Goal: Transaction & Acquisition: Purchase product/service

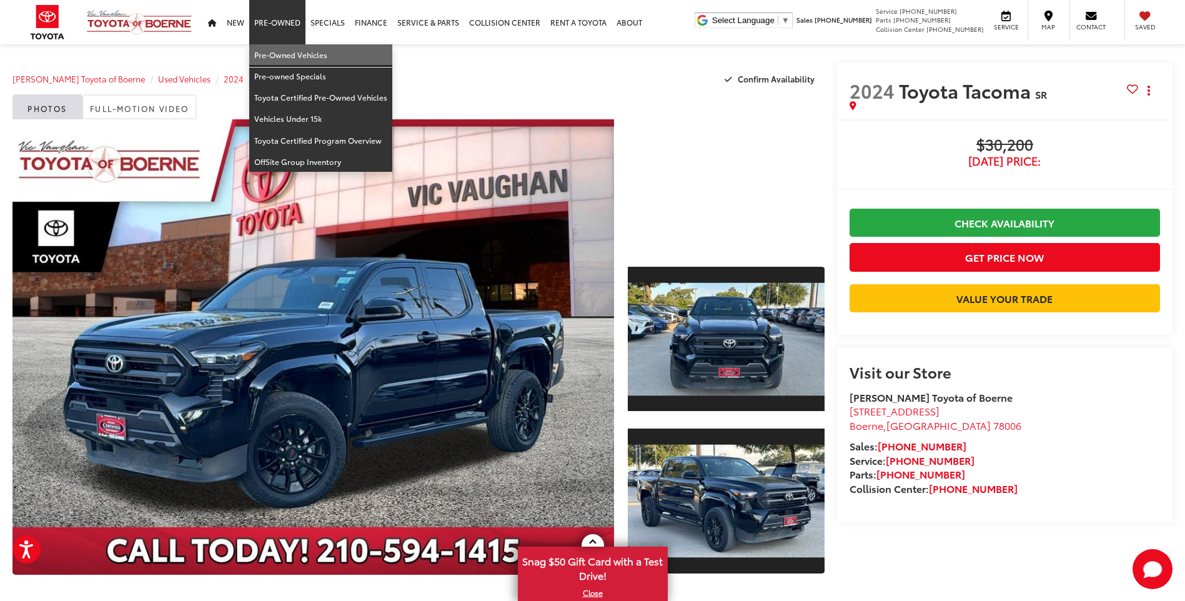
drag, startPoint x: 294, startPoint y: 51, endPoint x: 718, endPoint y: 0, distance: 427.1
click at [294, 51] on link "Pre-Owned Vehicles" at bounding box center [320, 54] width 143 height 21
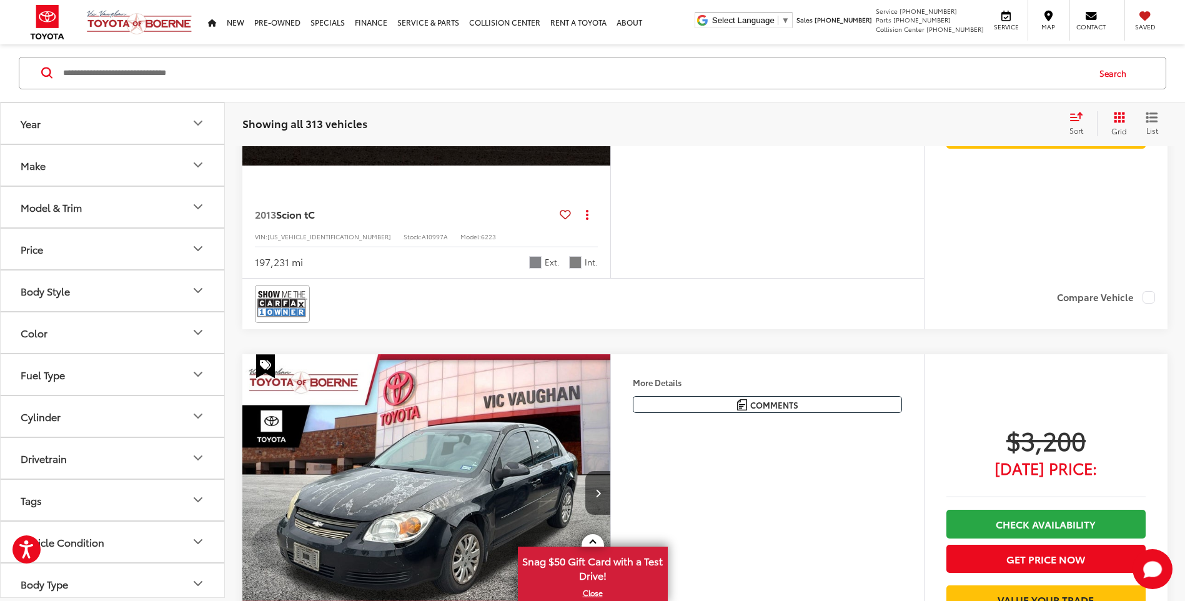
scroll to position [1814, 0]
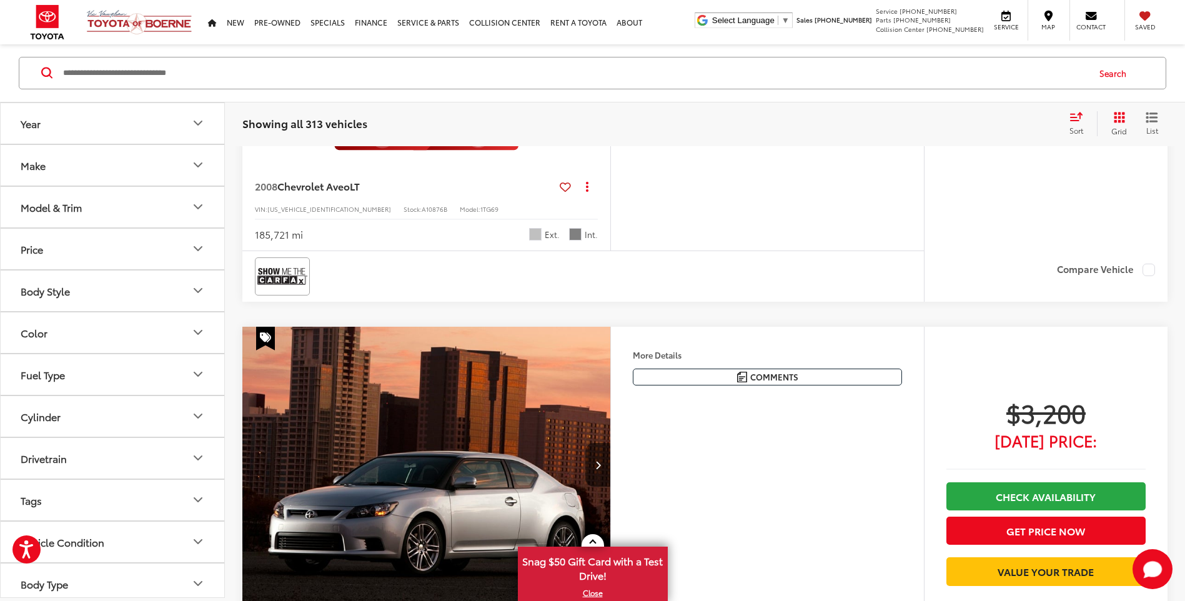
click at [376, 84] on input "Search by Make, Model, or Keyword" at bounding box center [575, 73] width 1026 height 30
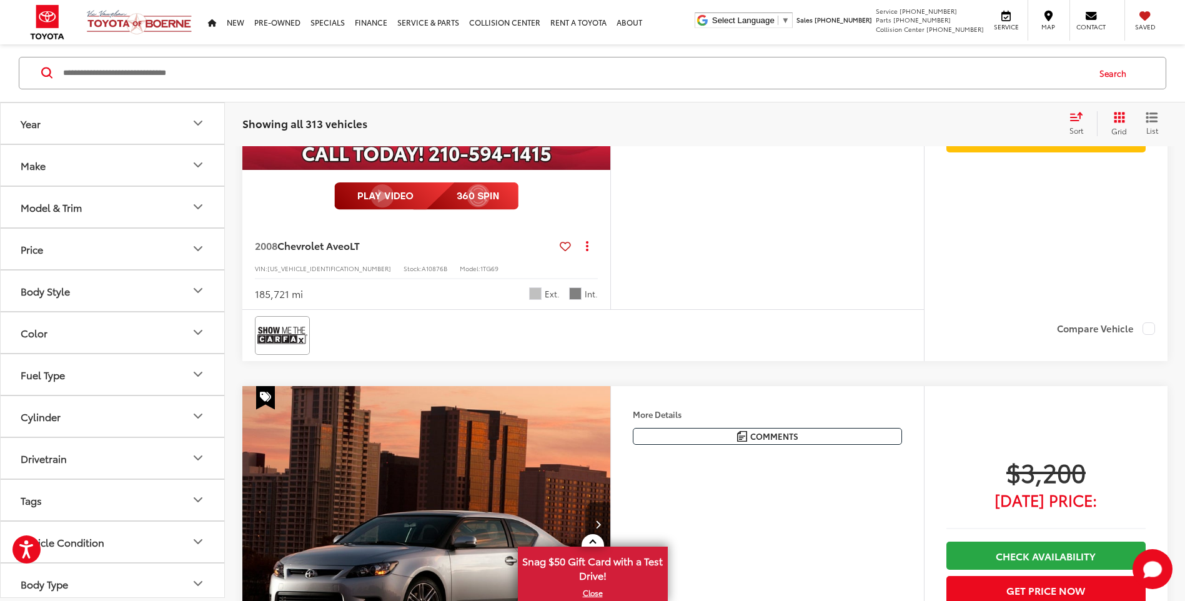
scroll to position [1874, 0]
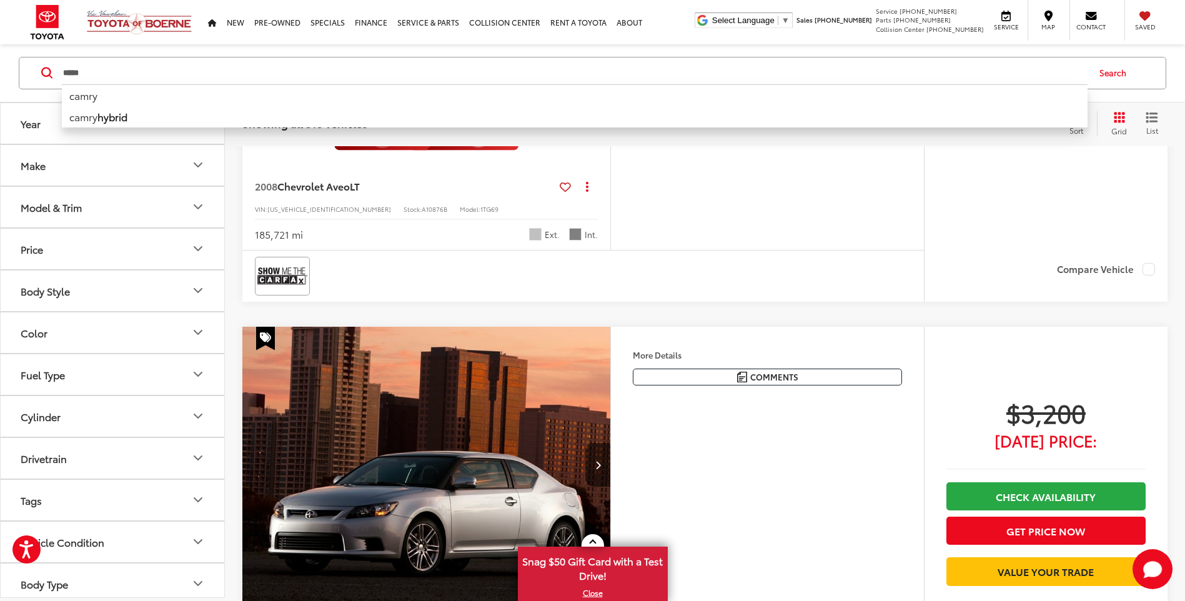
type input "*****"
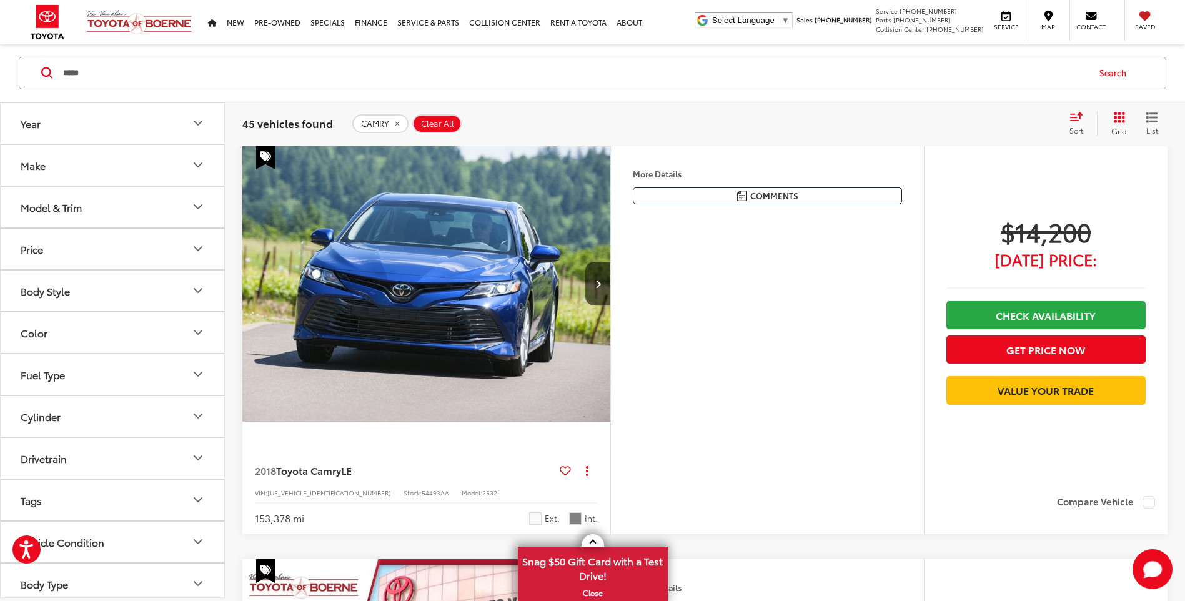
scroll to position [137, 0]
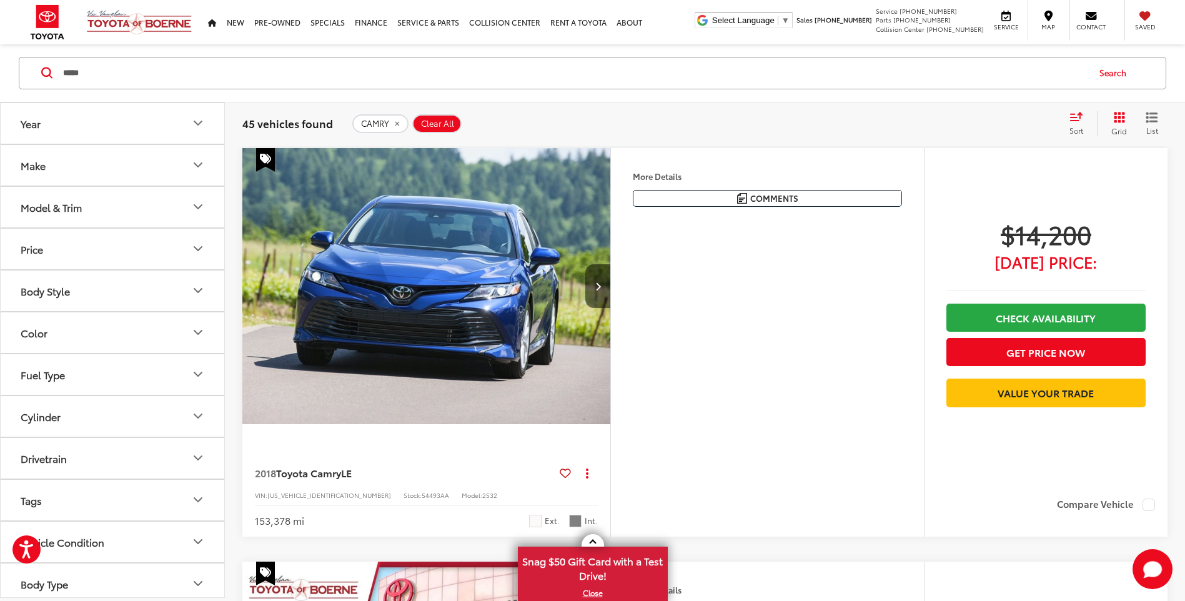
click at [595, 286] on icon "Next image" at bounding box center [598, 286] width 6 height 9
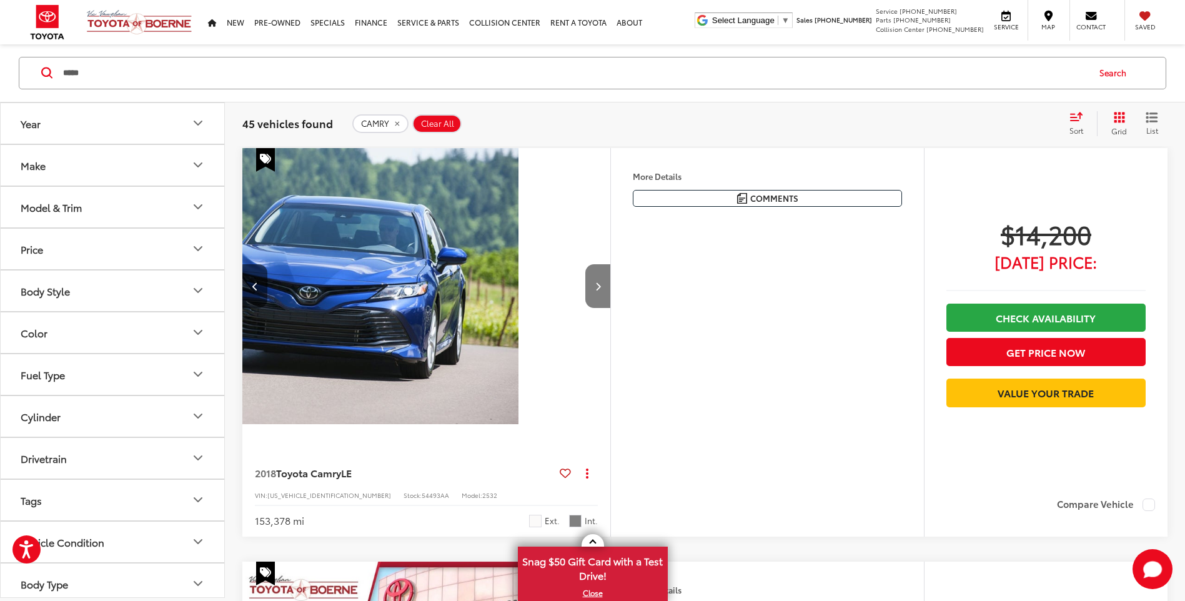
click at [595, 286] on icon "Next image" at bounding box center [598, 286] width 6 height 9
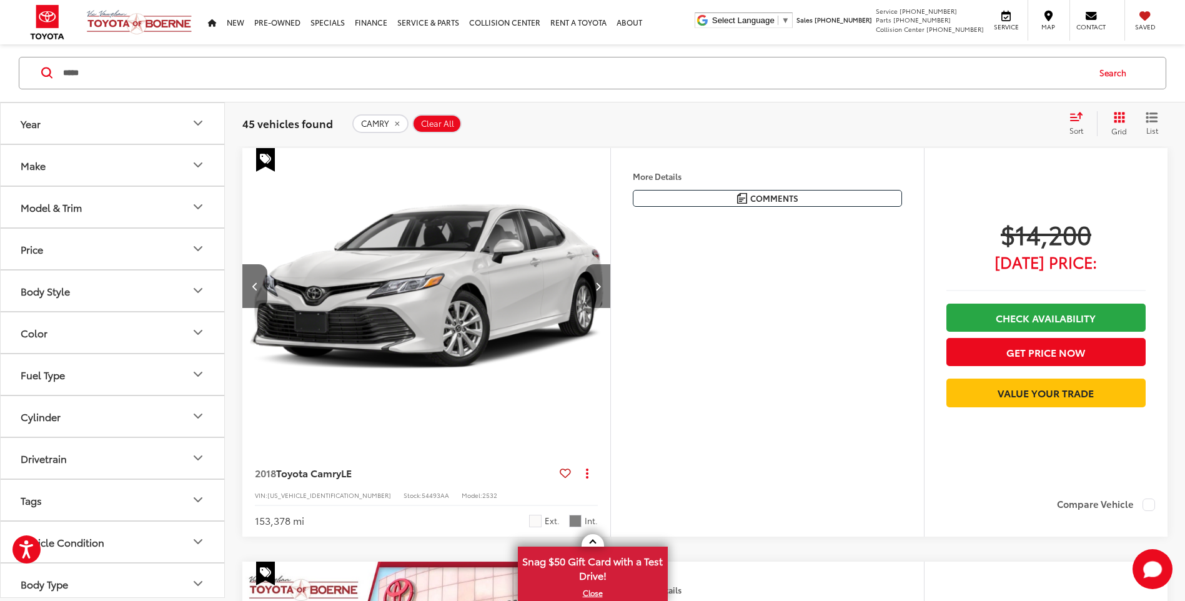
click at [595, 286] on icon "Next image" at bounding box center [598, 286] width 6 height 9
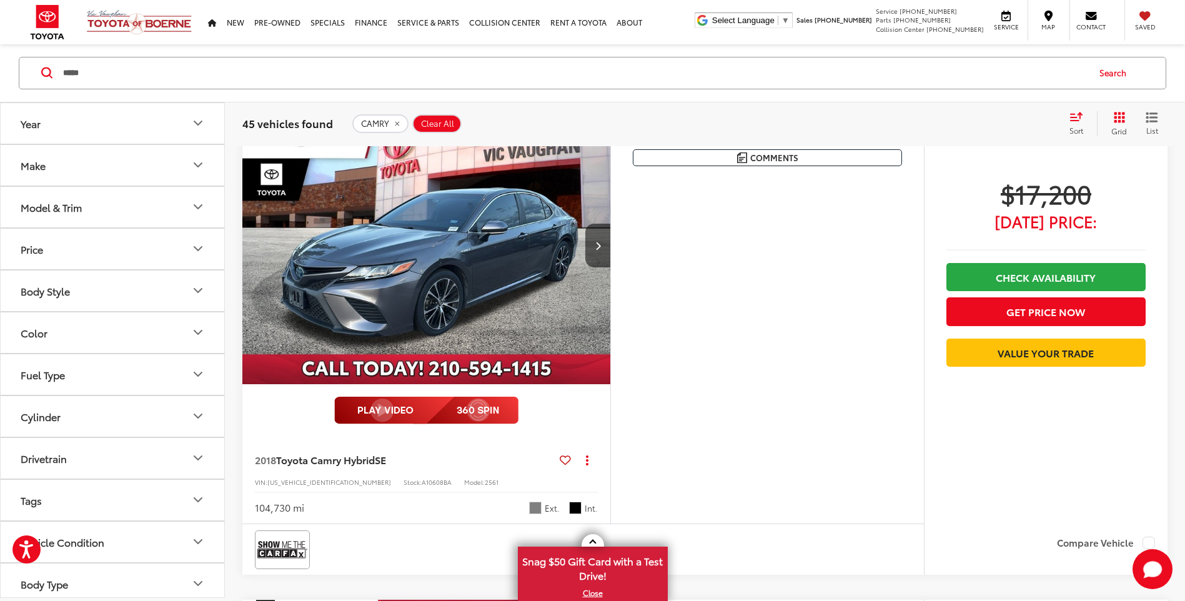
scroll to position [575, 0]
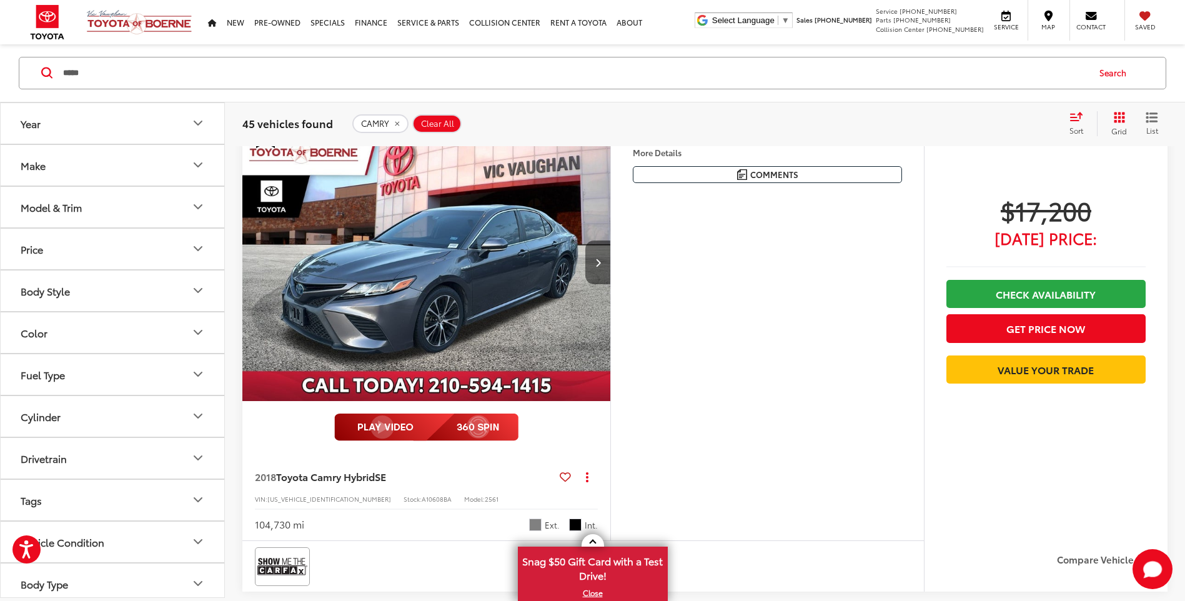
click at [593, 262] on button "Next image" at bounding box center [597, 262] width 25 height 44
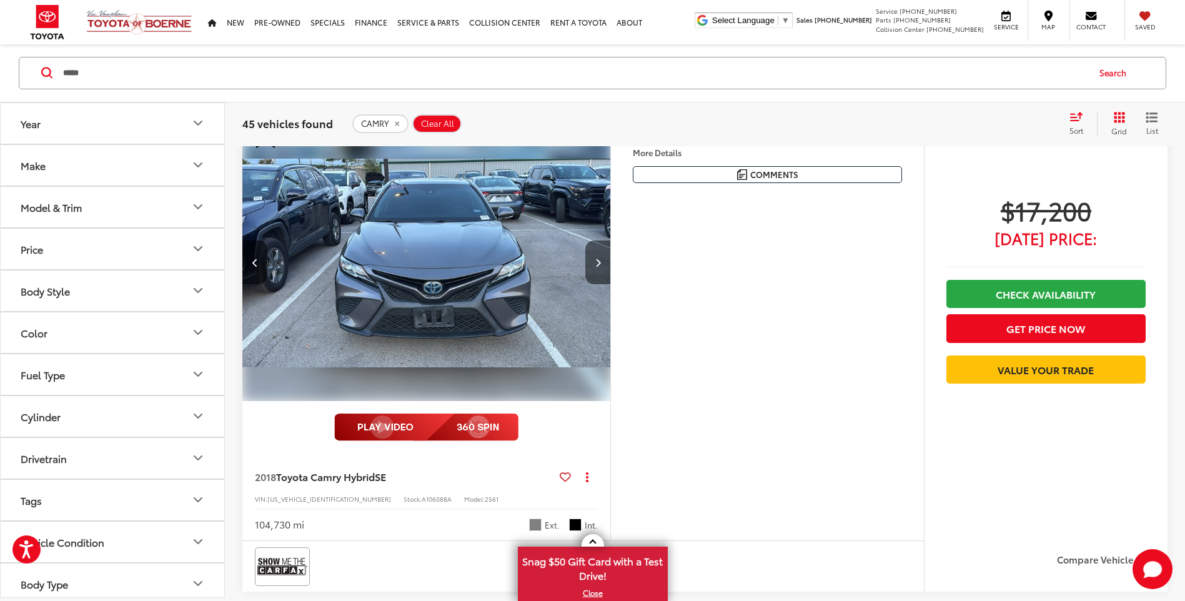
click at [593, 262] on button "Next image" at bounding box center [597, 262] width 25 height 44
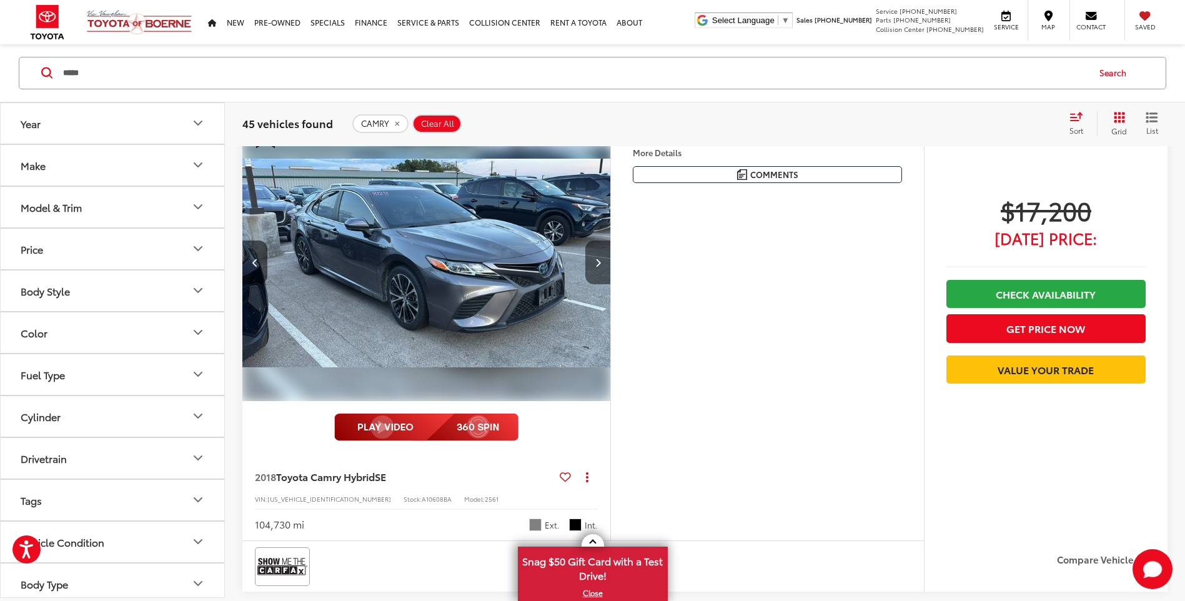
click at [593, 262] on button "Next image" at bounding box center [597, 262] width 25 height 44
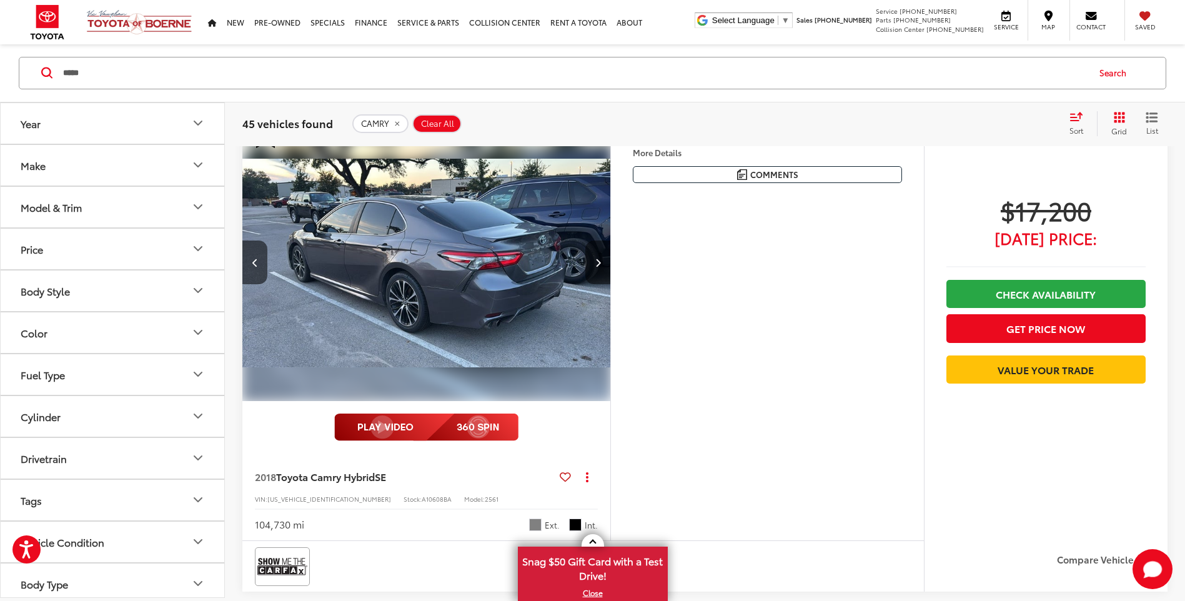
click at [590, 252] on button "Next image" at bounding box center [597, 262] width 25 height 44
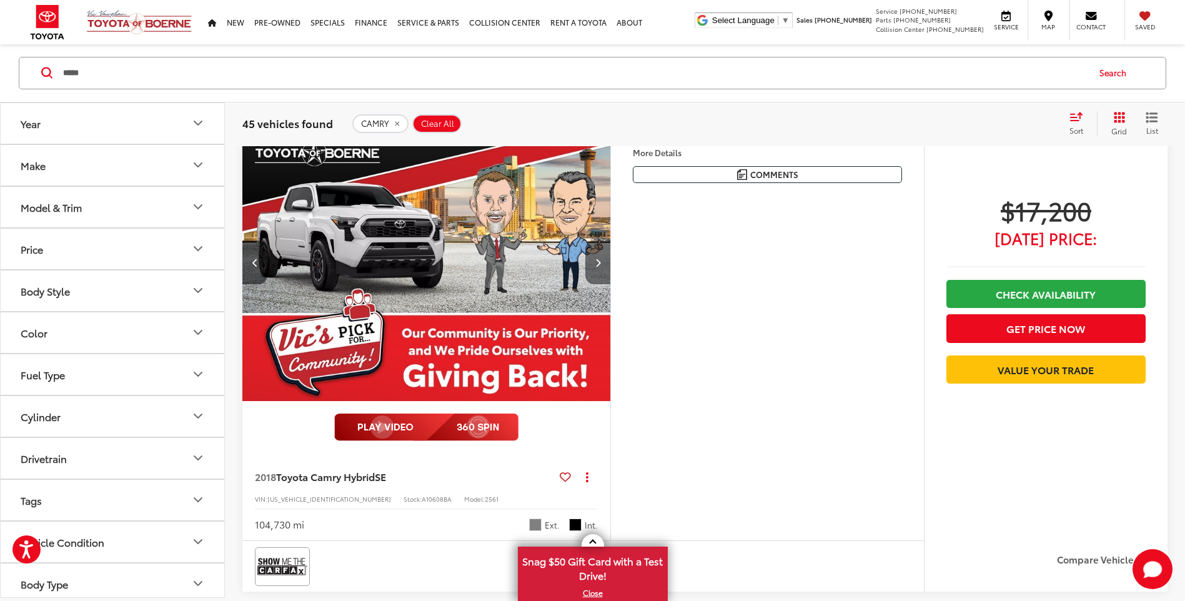
click at [592, 258] on button "Next image" at bounding box center [597, 262] width 25 height 44
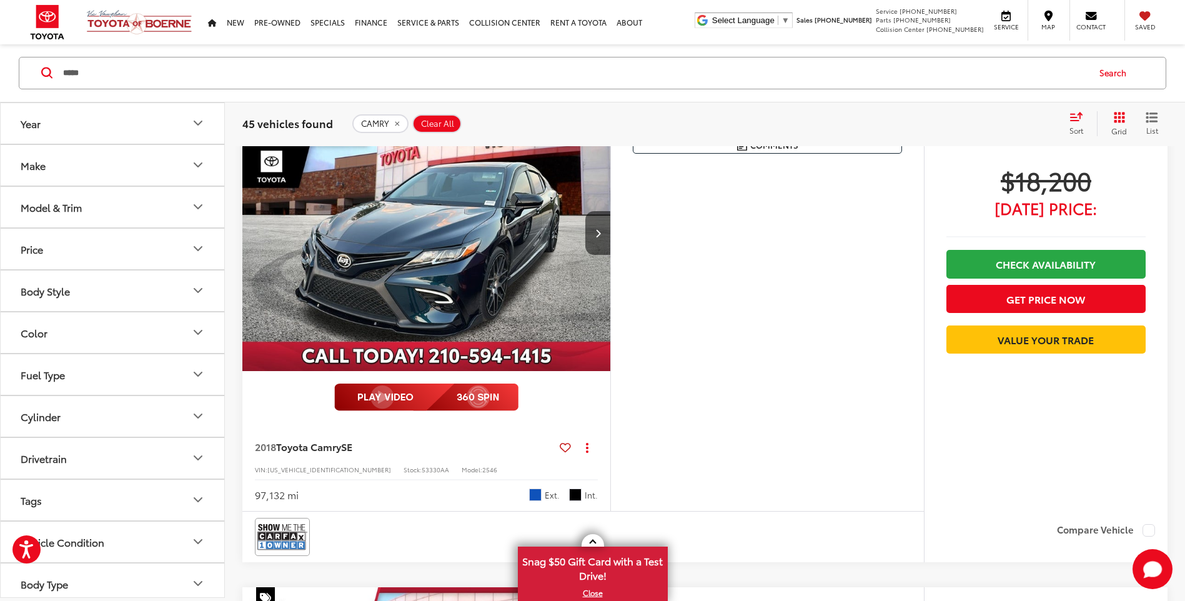
scroll to position [1074, 0]
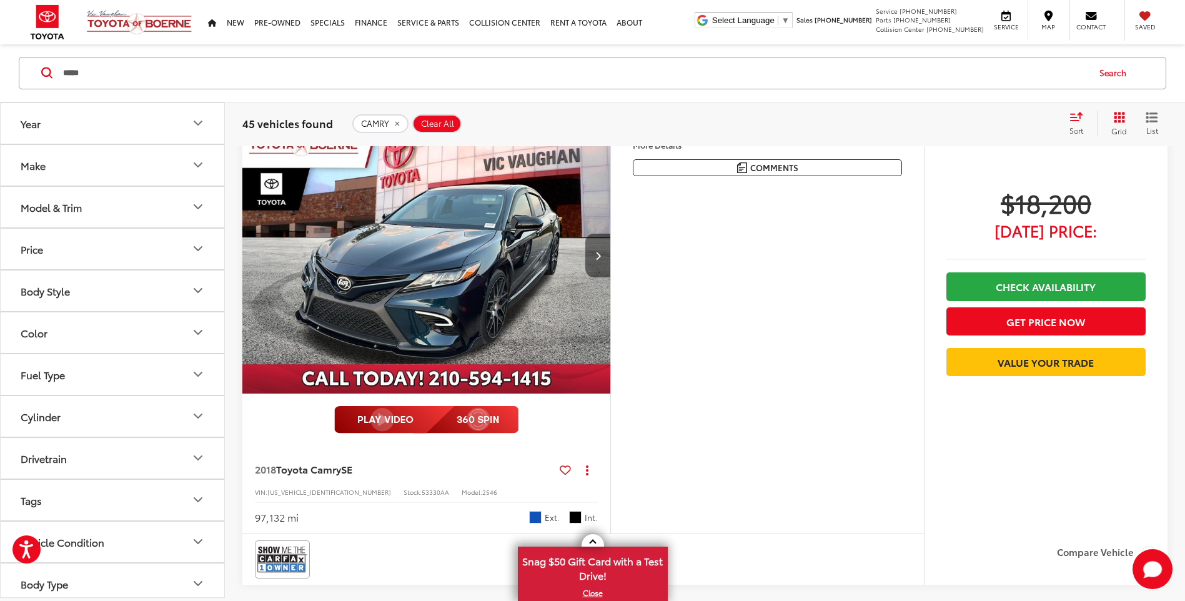
click at [602, 262] on button "Next image" at bounding box center [597, 256] width 25 height 44
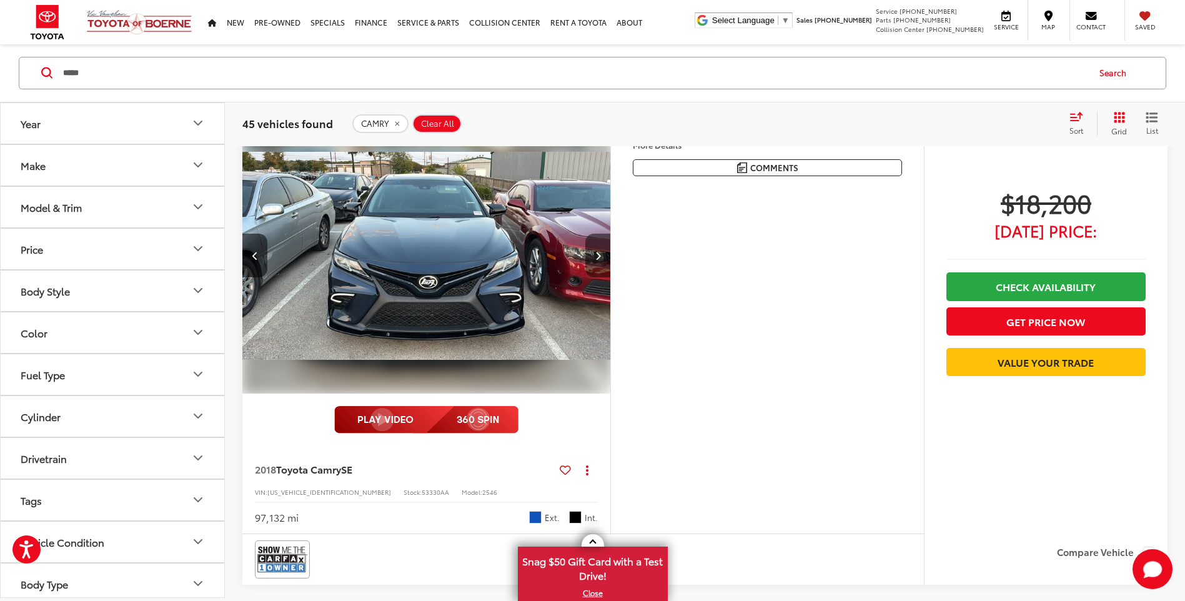
click at [602, 262] on button "Next image" at bounding box center [597, 256] width 25 height 44
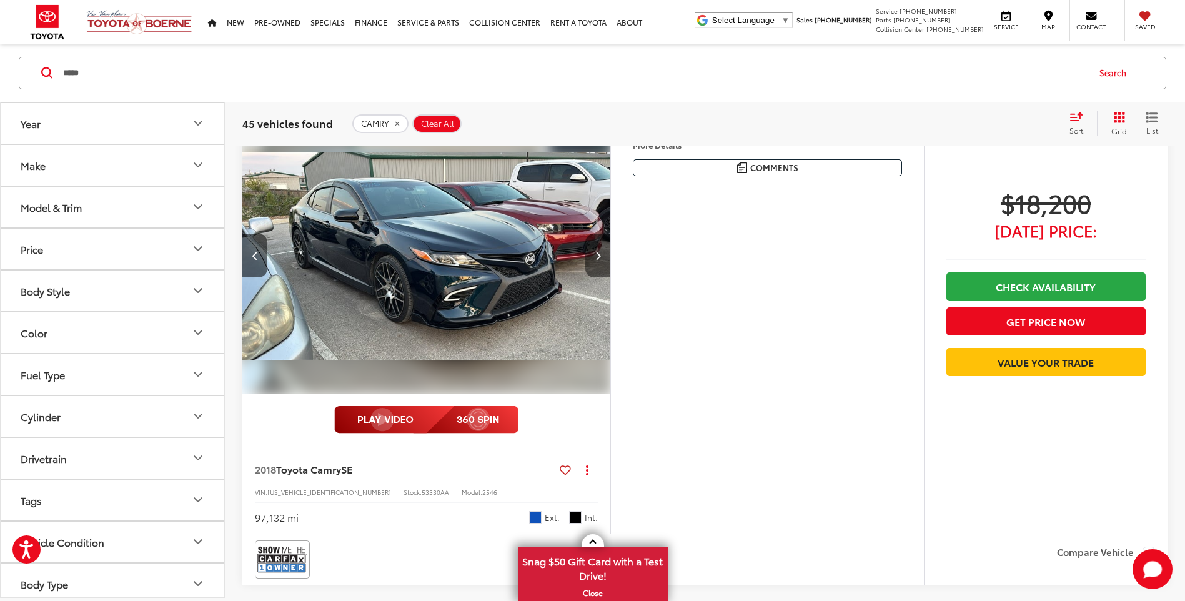
click at [602, 262] on button "Next image" at bounding box center [597, 256] width 25 height 44
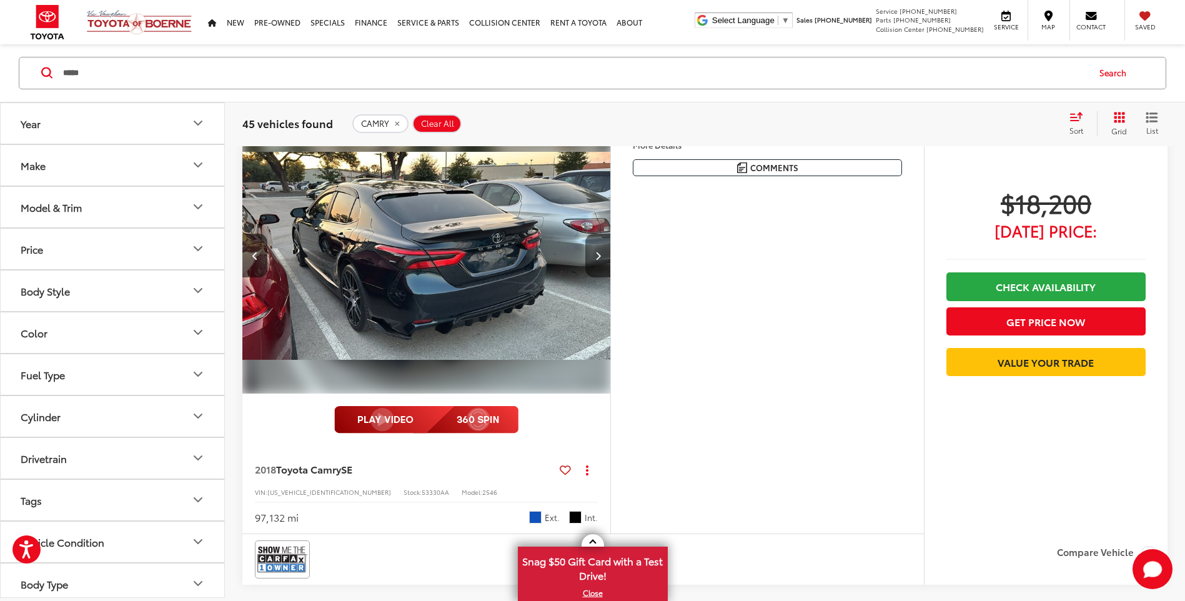
click at [602, 262] on button "Next image" at bounding box center [597, 256] width 25 height 44
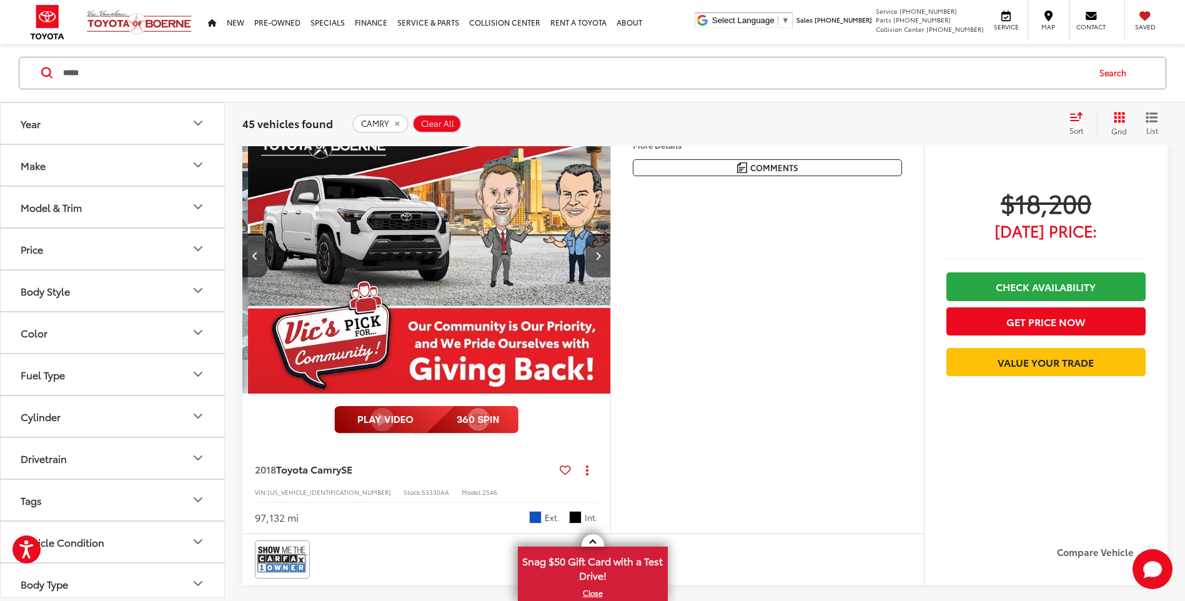
scroll to position [0, 1479]
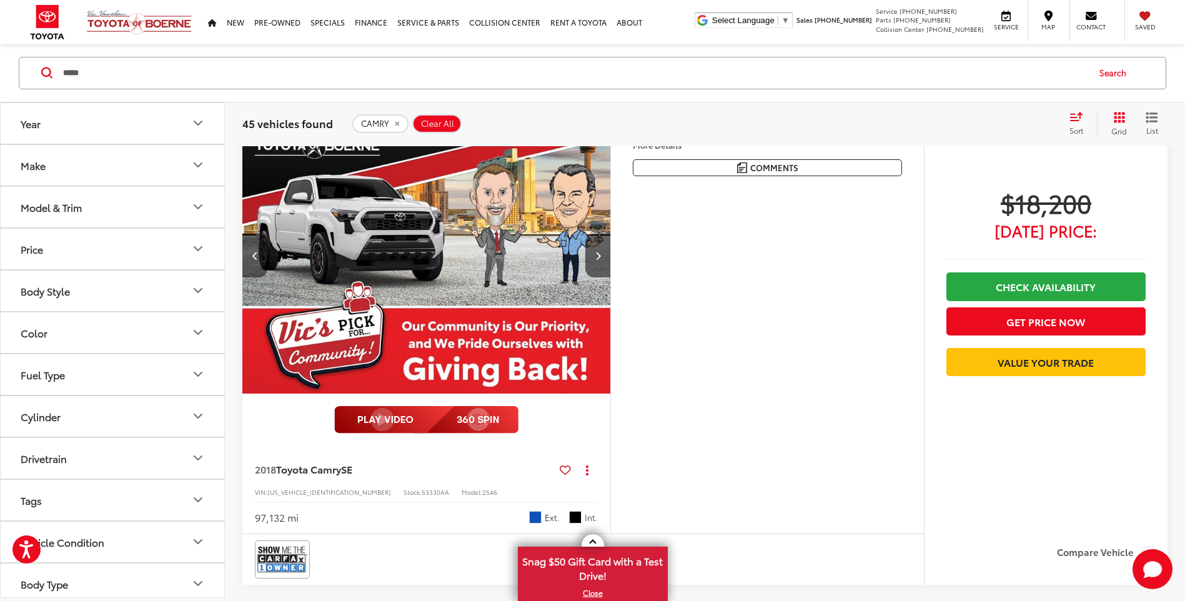
click at [267, 252] on button "Previous image" at bounding box center [254, 256] width 25 height 44
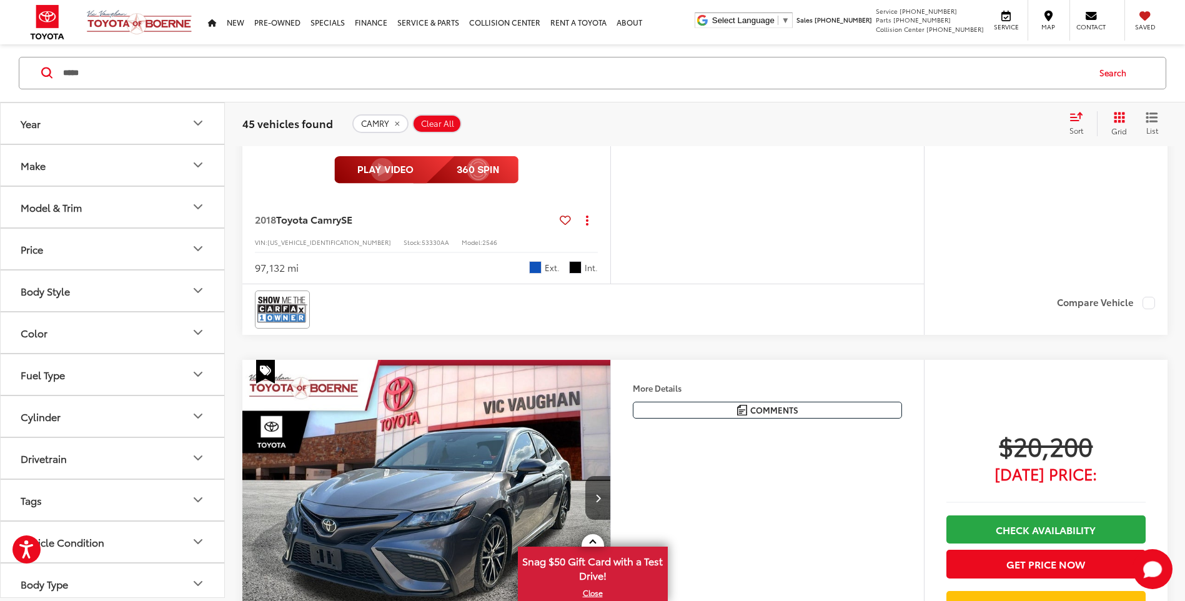
scroll to position [1512, 0]
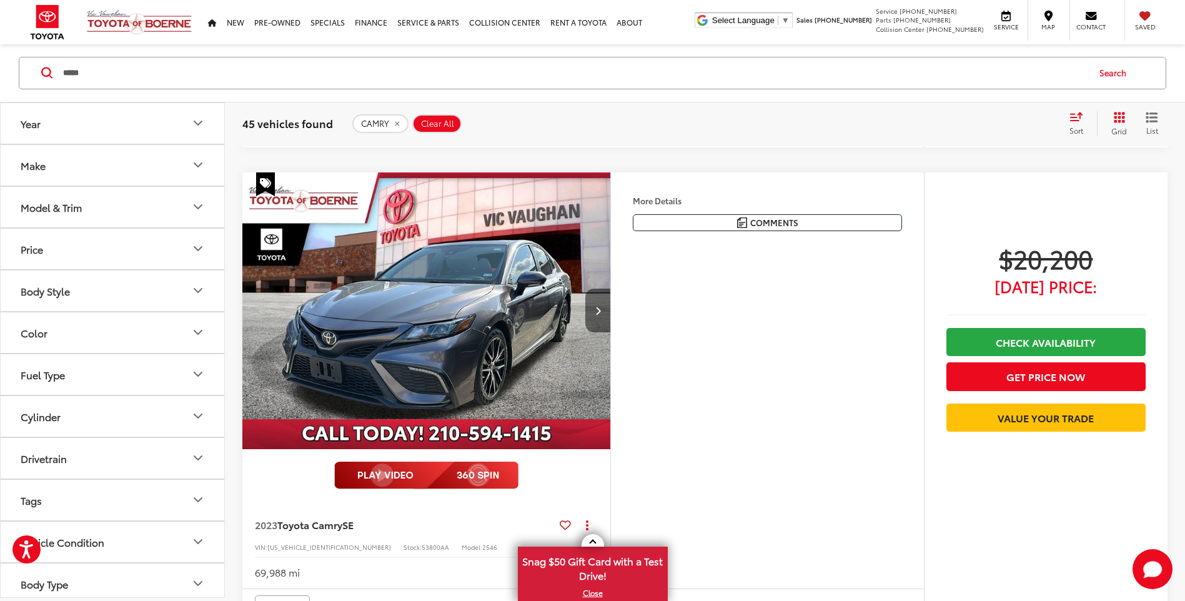
click at [606, 324] on button "Next image" at bounding box center [597, 311] width 25 height 44
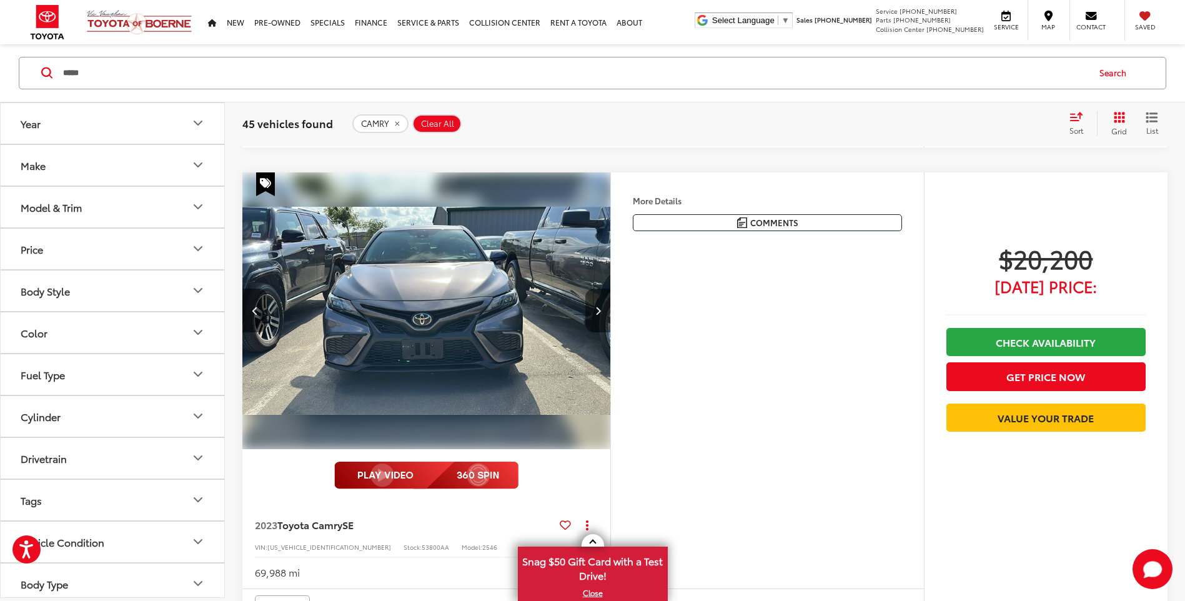
click at [590, 320] on button "Next image" at bounding box center [597, 311] width 25 height 44
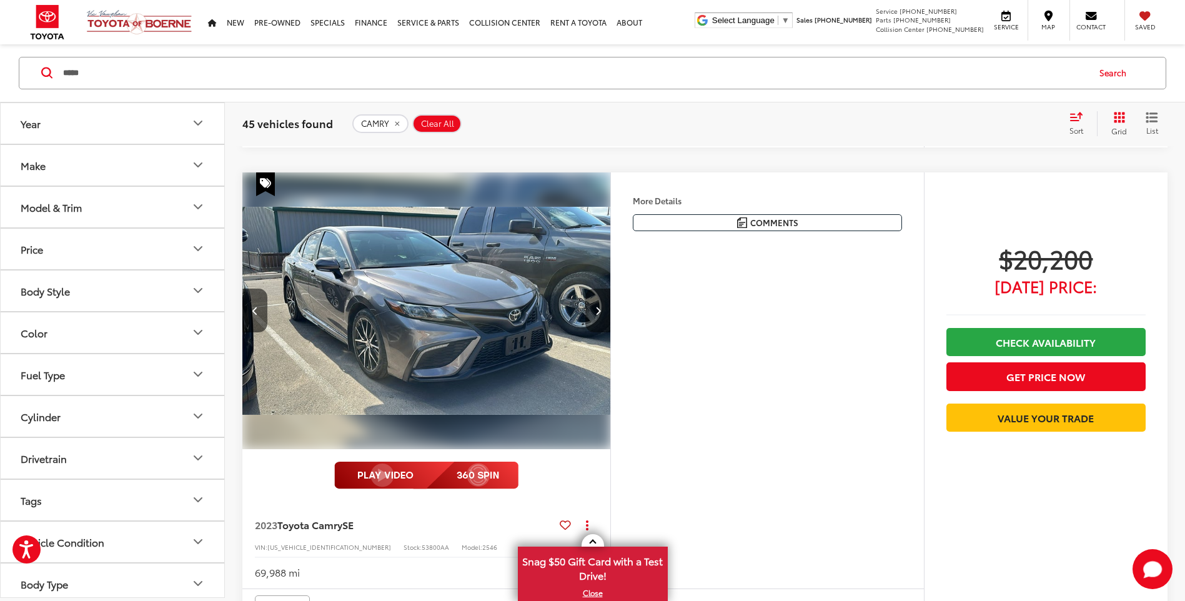
click at [590, 320] on button "Next image" at bounding box center [597, 311] width 25 height 44
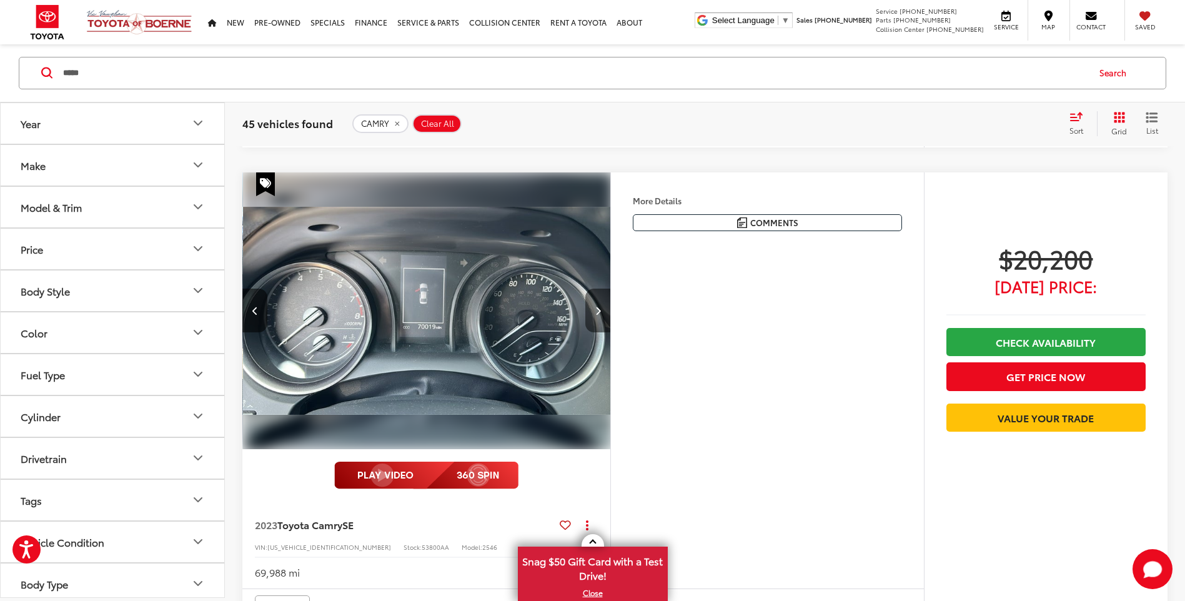
click at [590, 320] on button "Next image" at bounding box center [597, 311] width 25 height 44
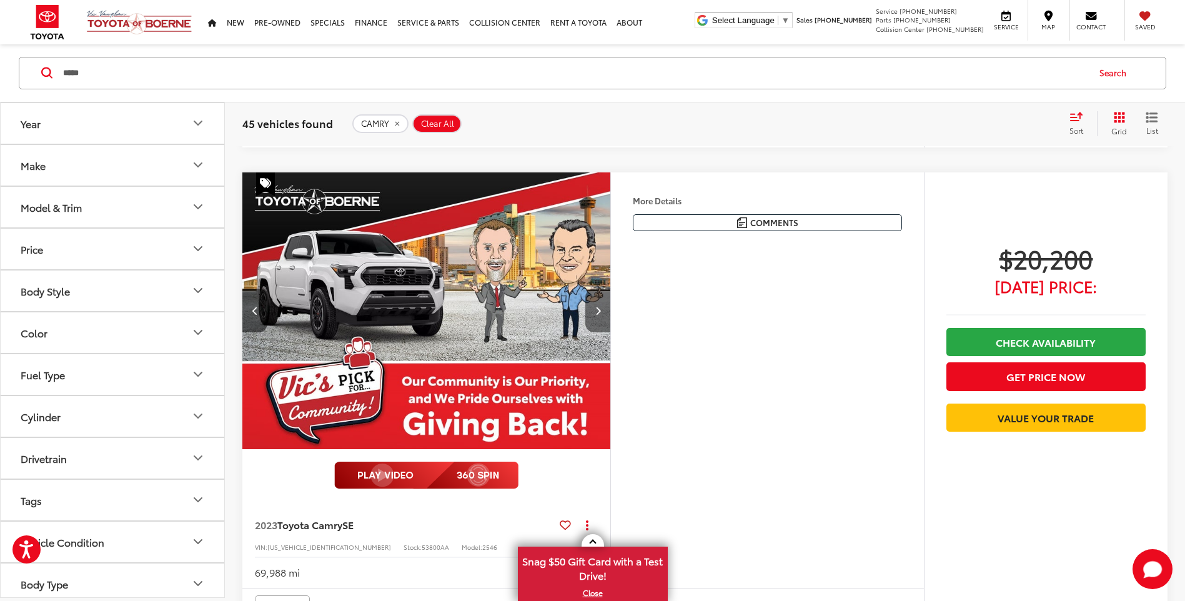
click at [590, 320] on button "Next image" at bounding box center [597, 311] width 25 height 44
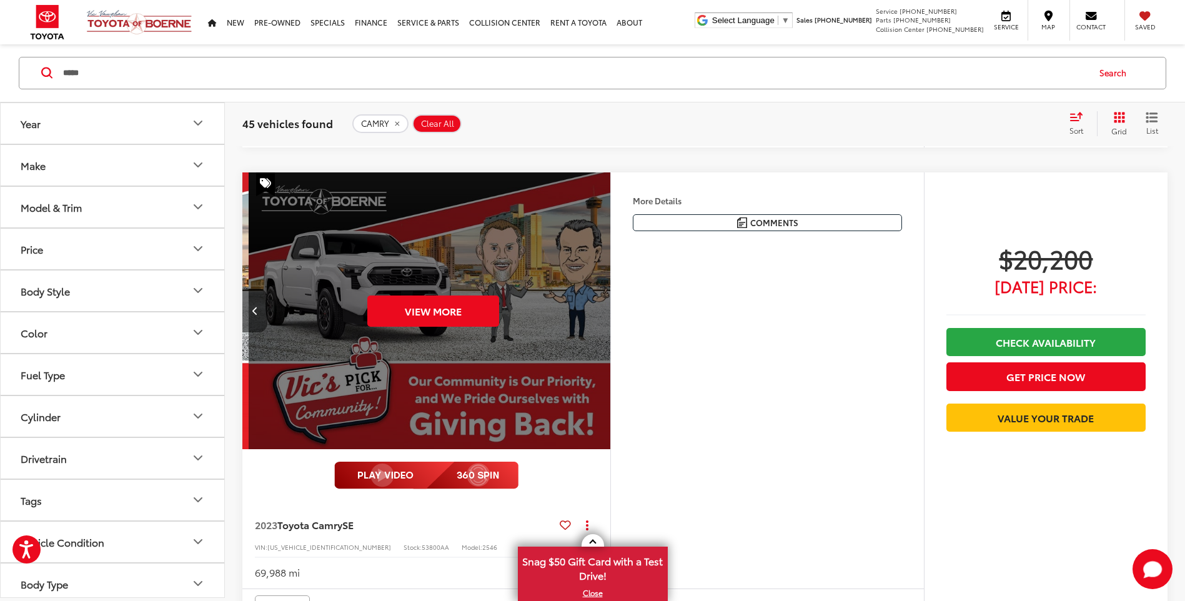
scroll to position [0, 1849]
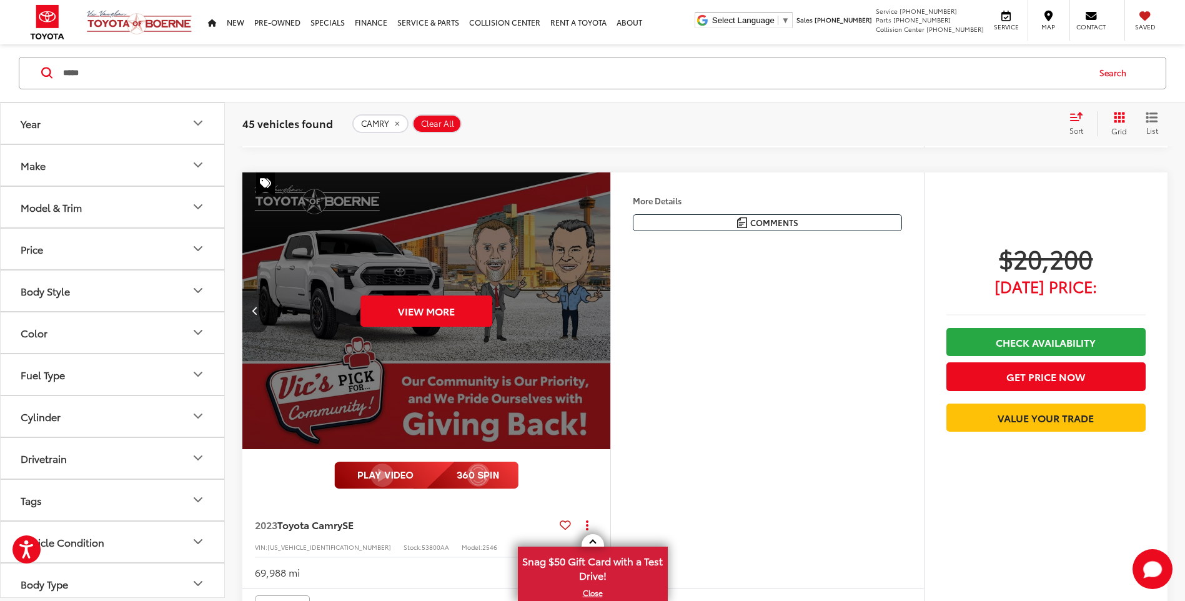
click at [247, 319] on button "Previous image" at bounding box center [254, 311] width 25 height 44
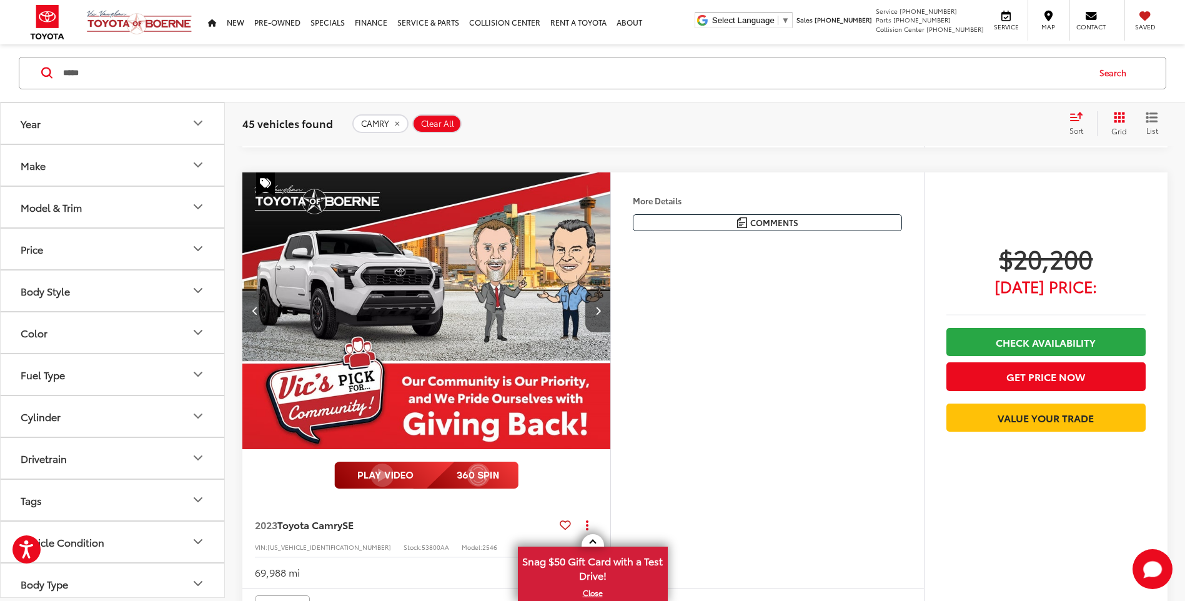
click at [247, 319] on button "Previous image" at bounding box center [254, 311] width 25 height 44
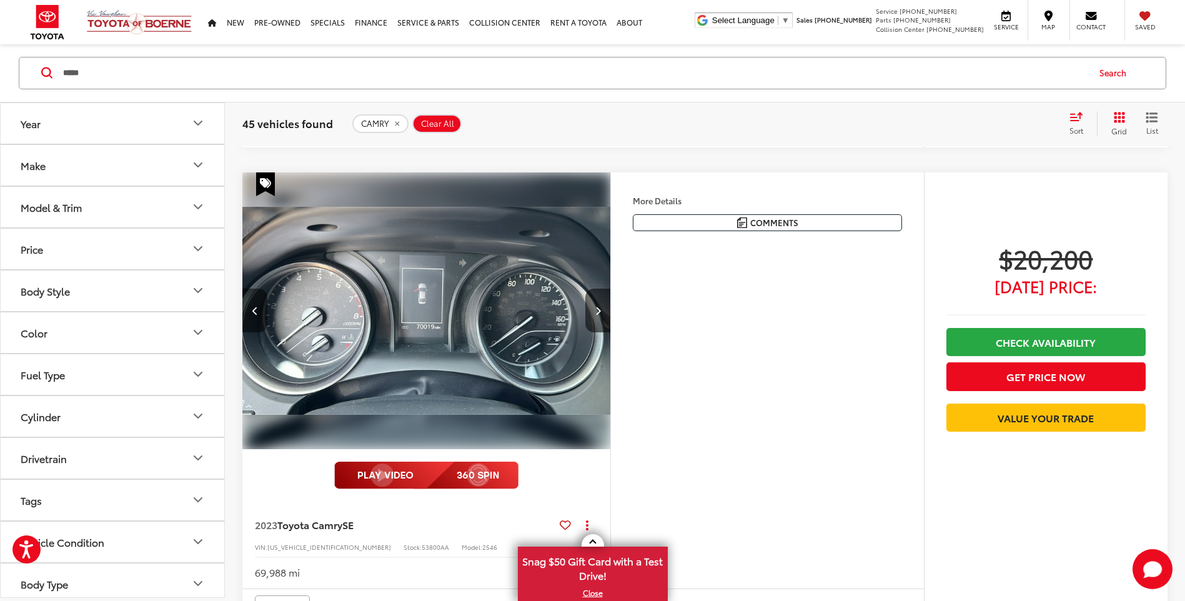
click at [247, 319] on button "Previous image" at bounding box center [254, 311] width 25 height 44
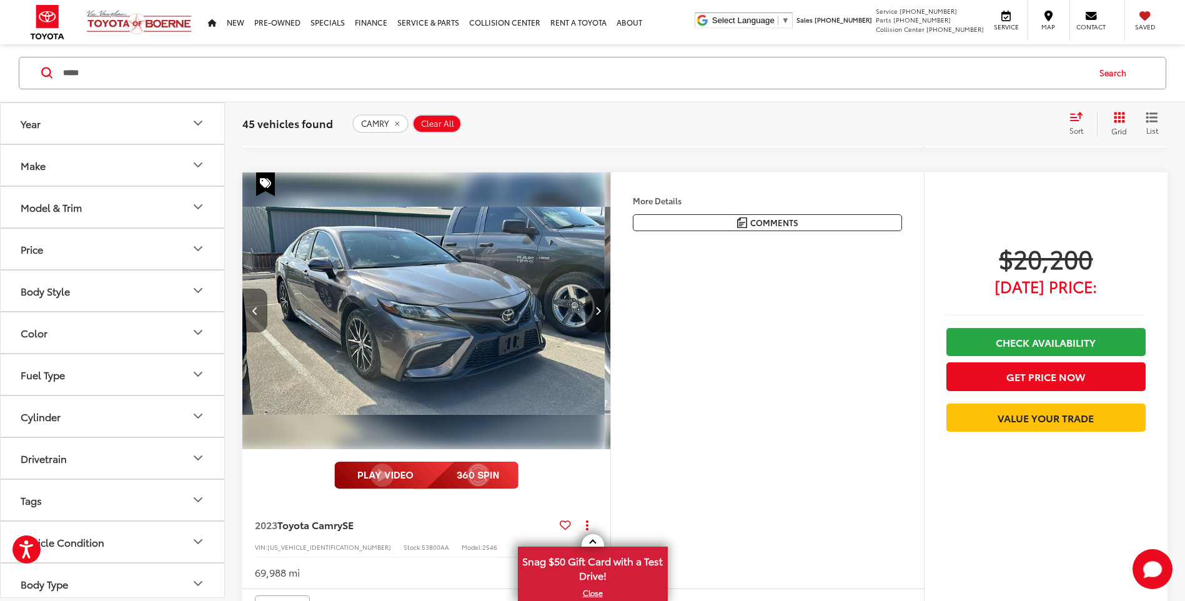
scroll to position [0, 740]
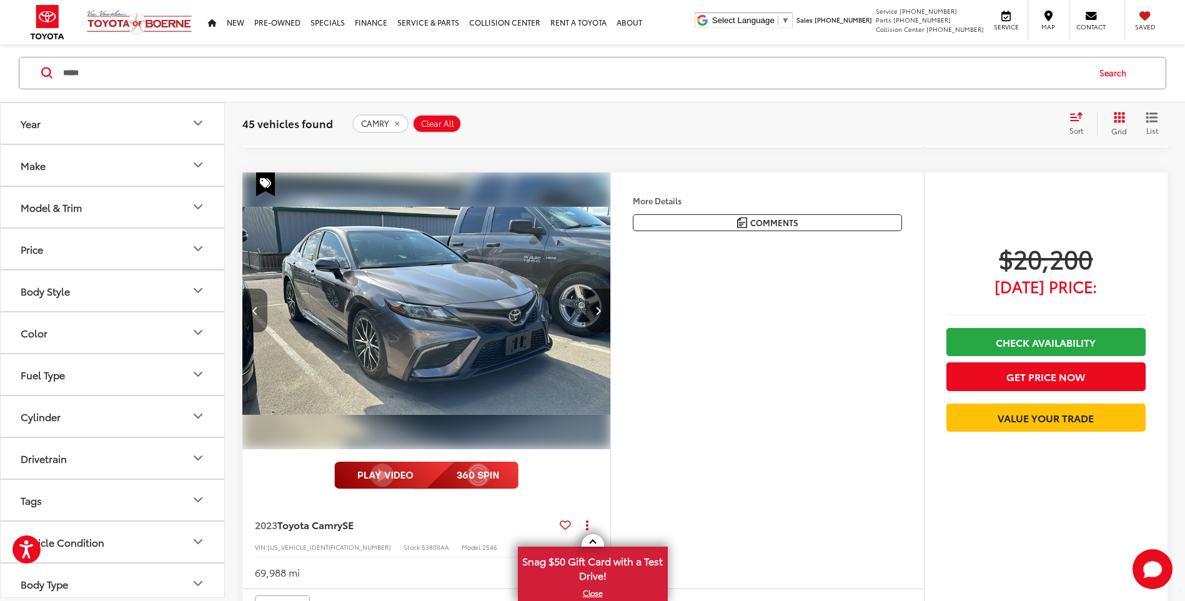
click at [262, 321] on button "Previous image" at bounding box center [254, 311] width 25 height 44
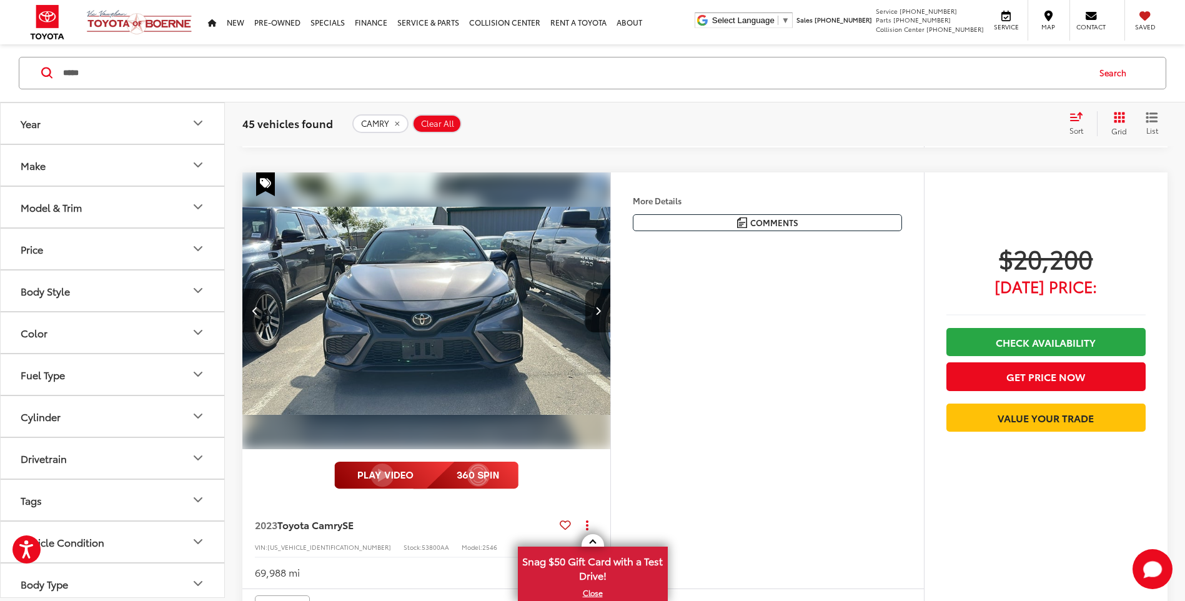
click at [262, 321] on button "Previous image" at bounding box center [254, 311] width 25 height 44
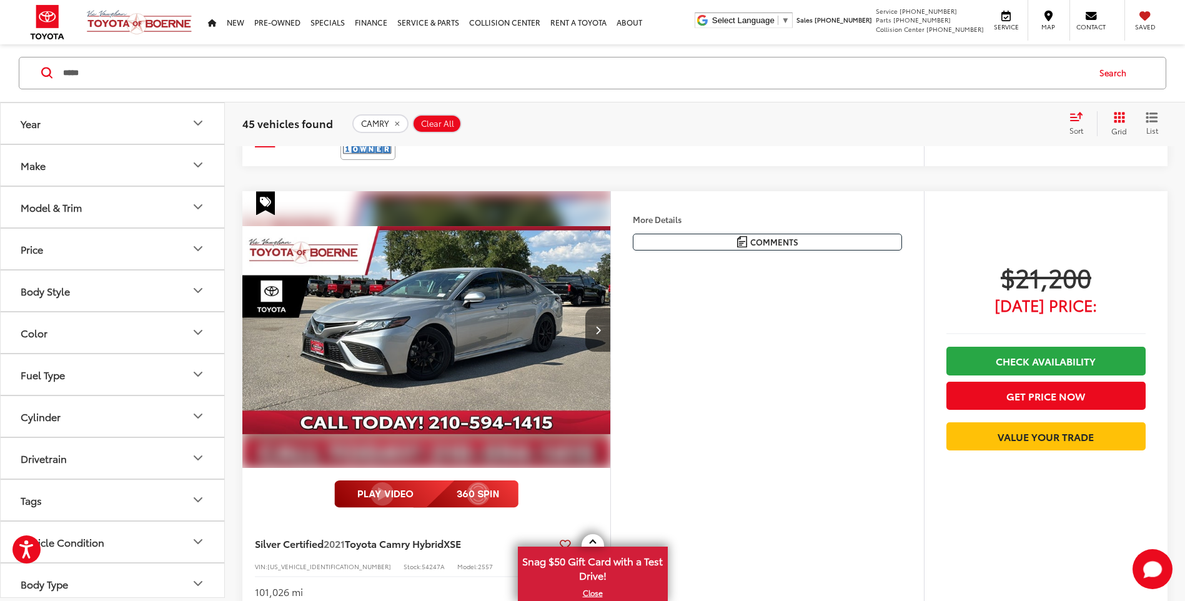
scroll to position [3073, 0]
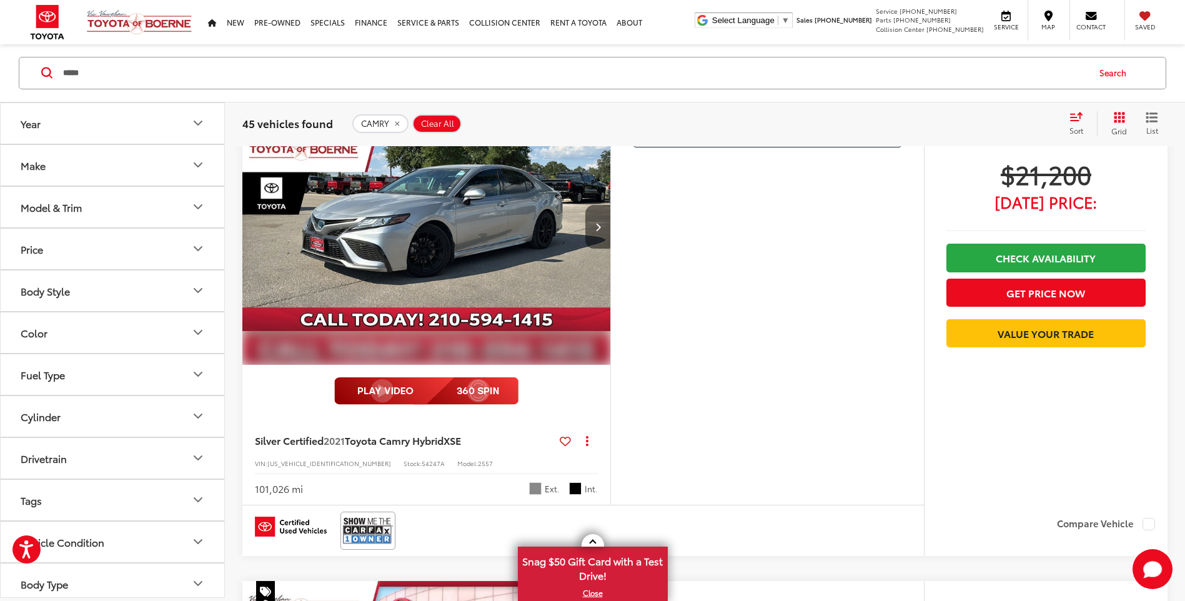
click at [607, 235] on button "Next image" at bounding box center [597, 227] width 25 height 44
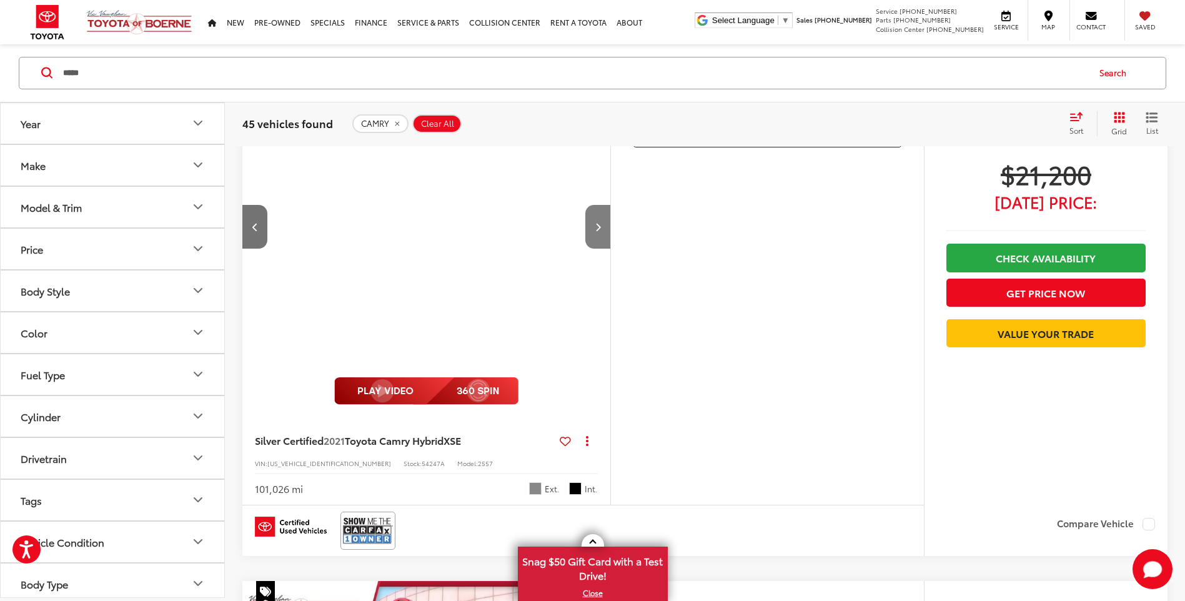
click at [602, 237] on button "Next image" at bounding box center [597, 227] width 25 height 44
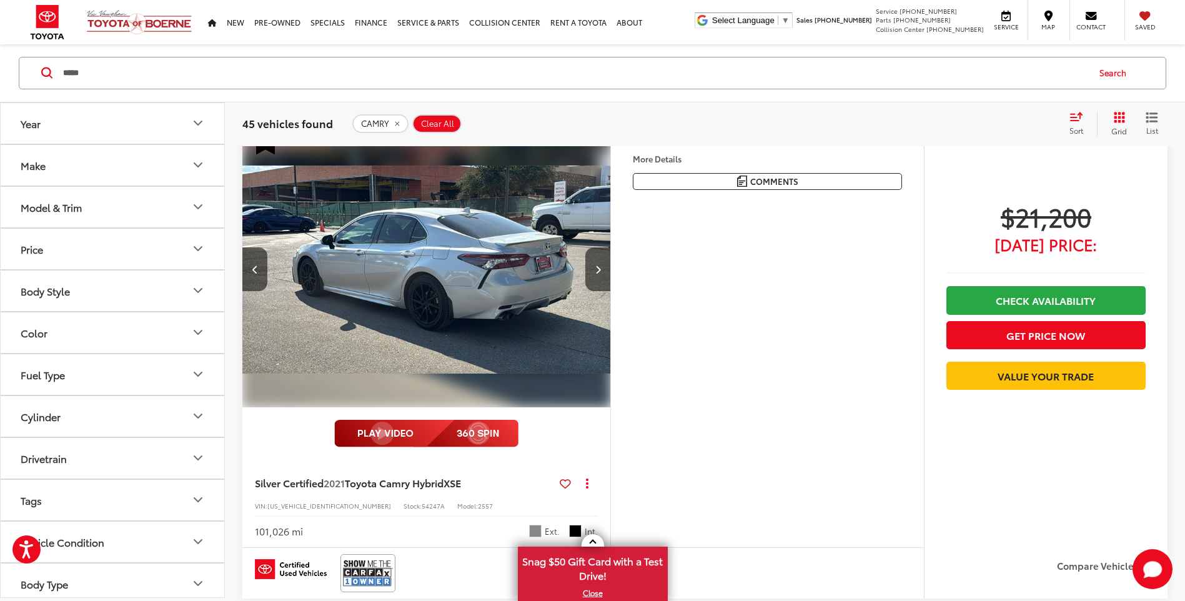
scroll to position [3011, 0]
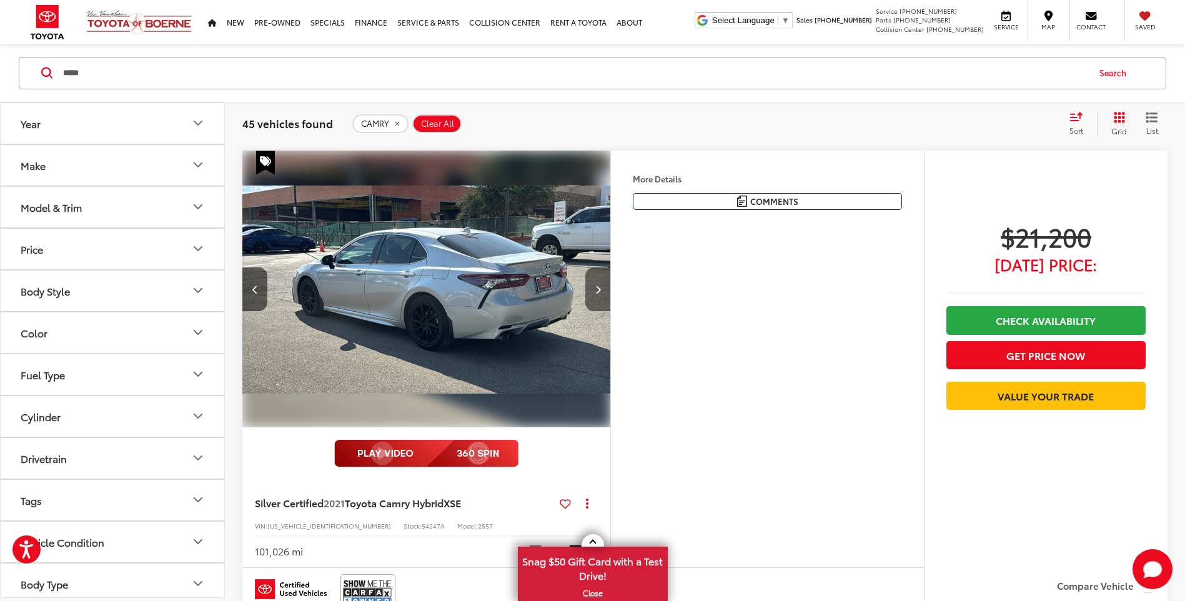
click at [589, 299] on button "Next image" at bounding box center [597, 289] width 25 height 44
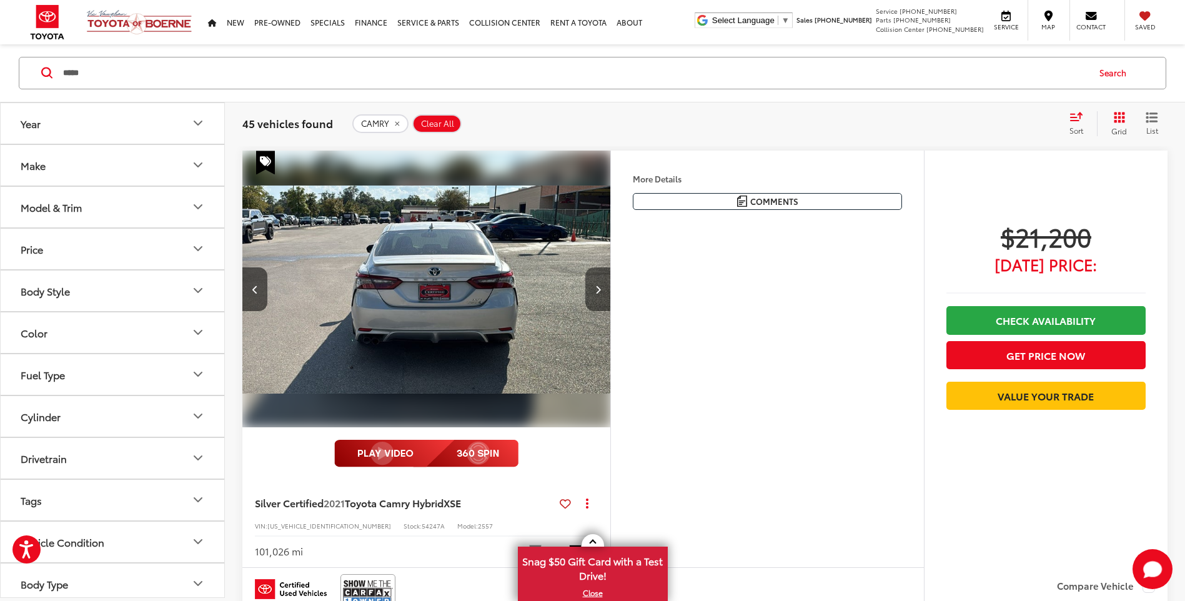
click at [590, 297] on button "Next image" at bounding box center [597, 289] width 25 height 44
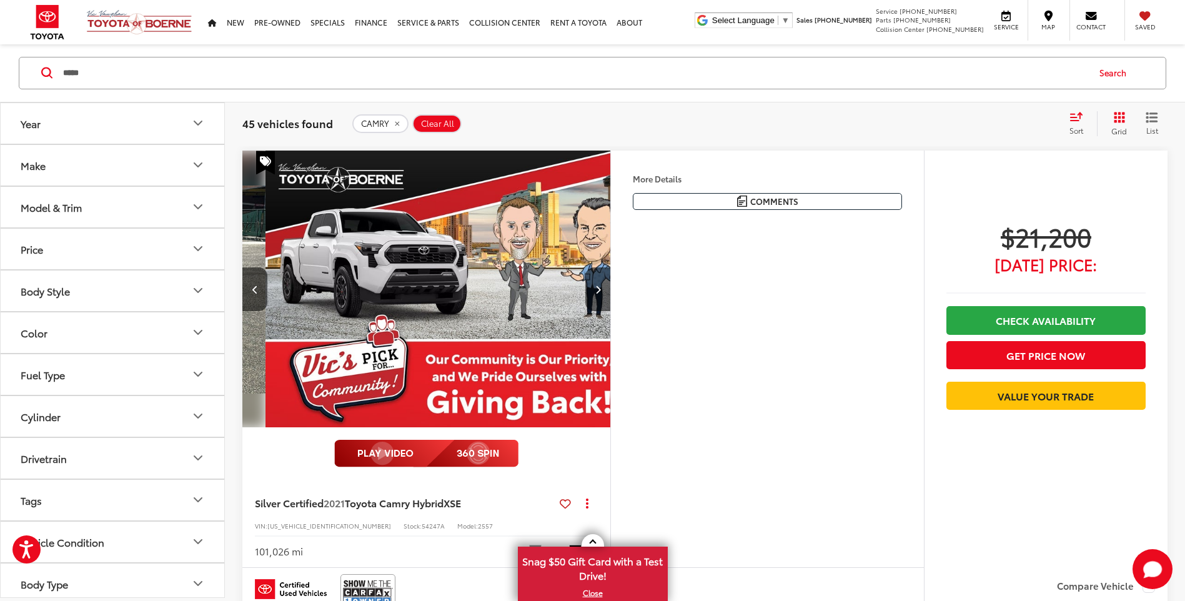
scroll to position [0, 1479]
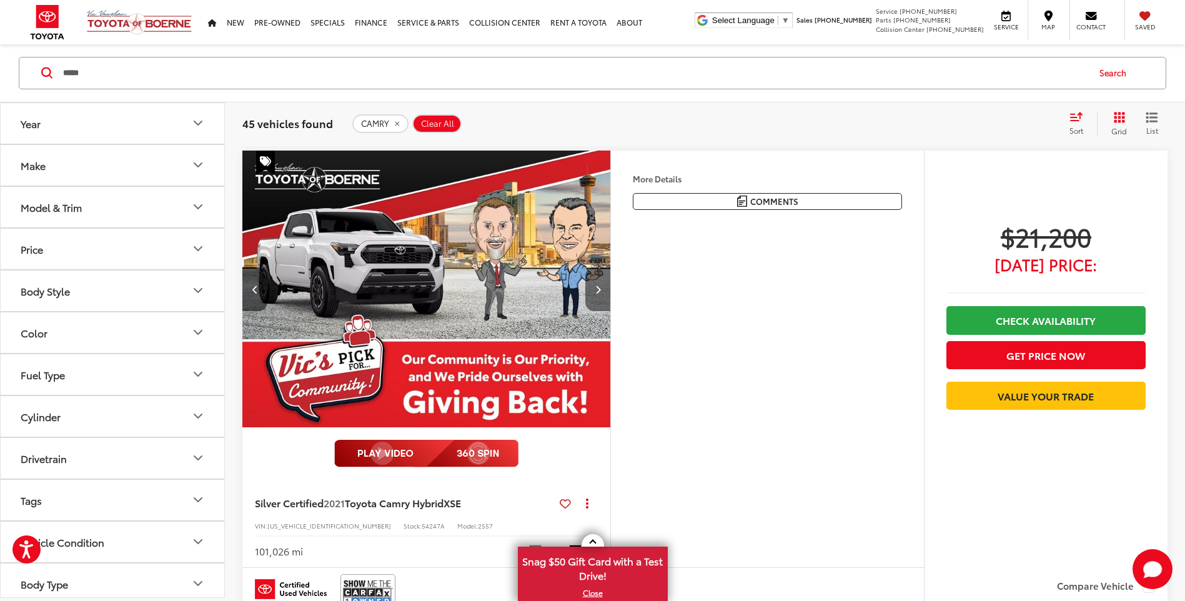
click at [594, 289] on button "Next image" at bounding box center [597, 289] width 25 height 44
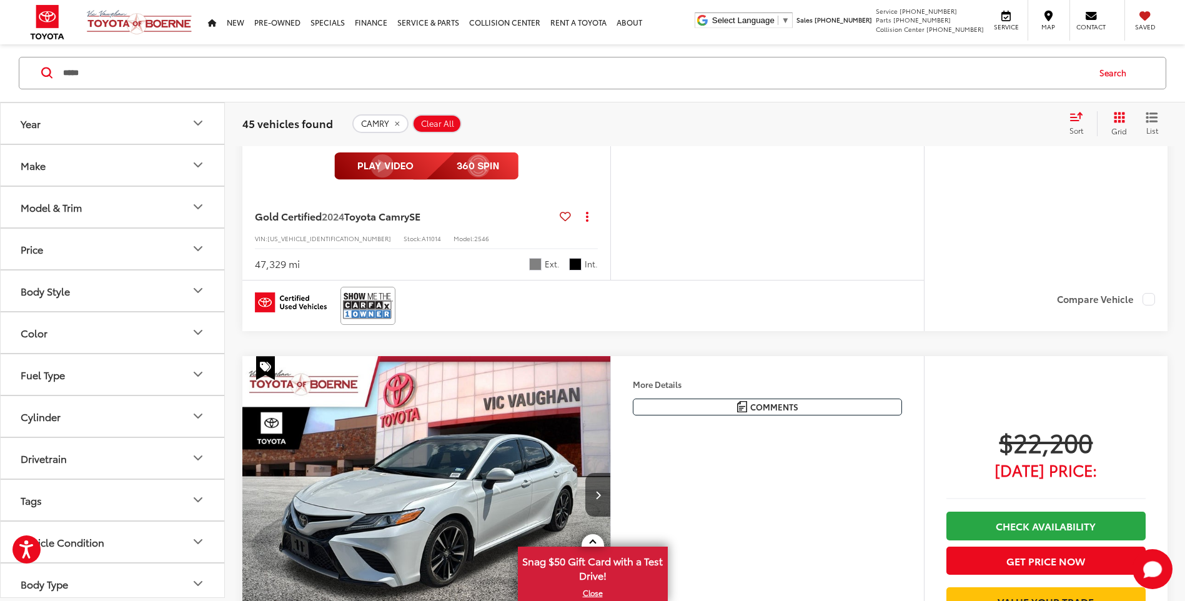
scroll to position [3948, 0]
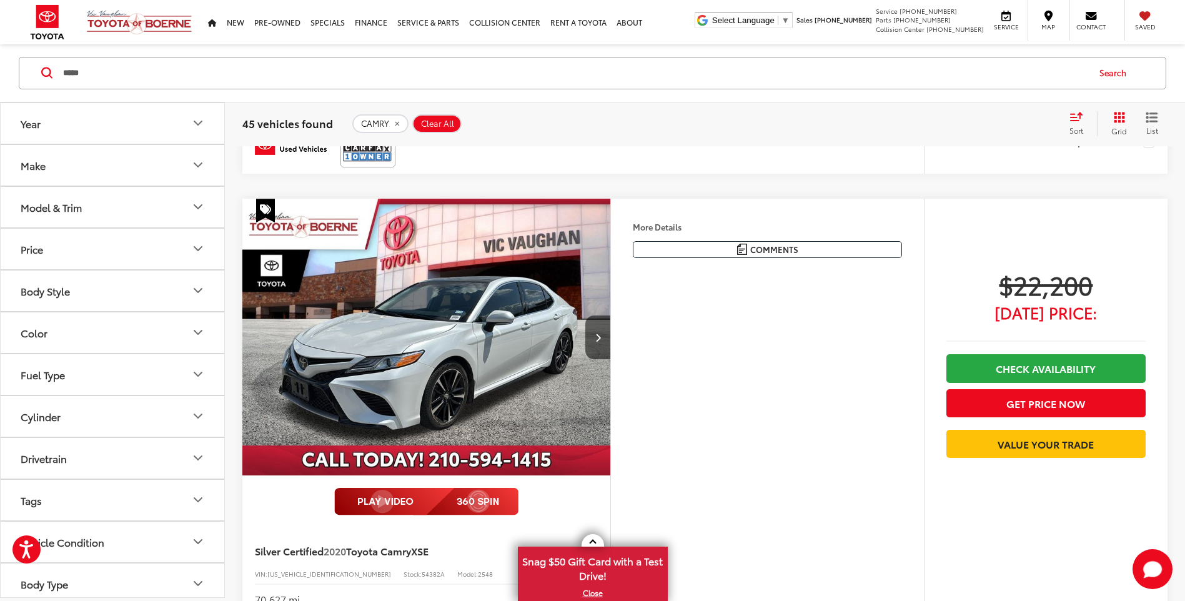
click at [585, 342] on img "2020 Toyota Camry XSE 0" at bounding box center [427, 337] width 370 height 277
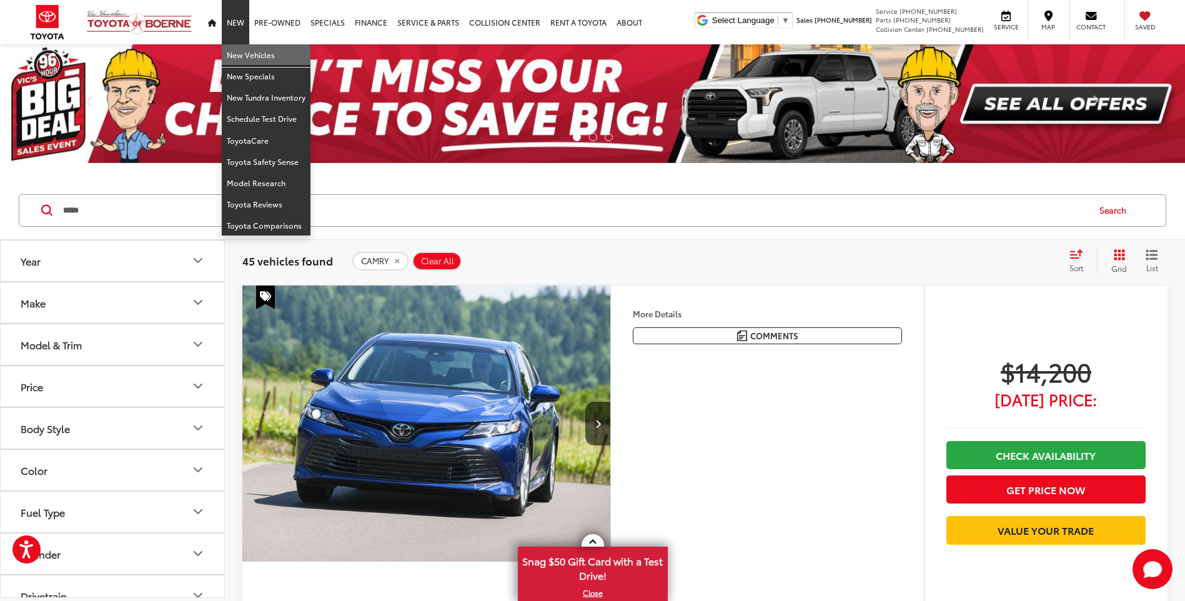
drag, startPoint x: 254, startPoint y: 52, endPoint x: 338, endPoint y: 115, distance: 104.8
click at [254, 52] on link "New Vehicles" at bounding box center [266, 54] width 89 height 21
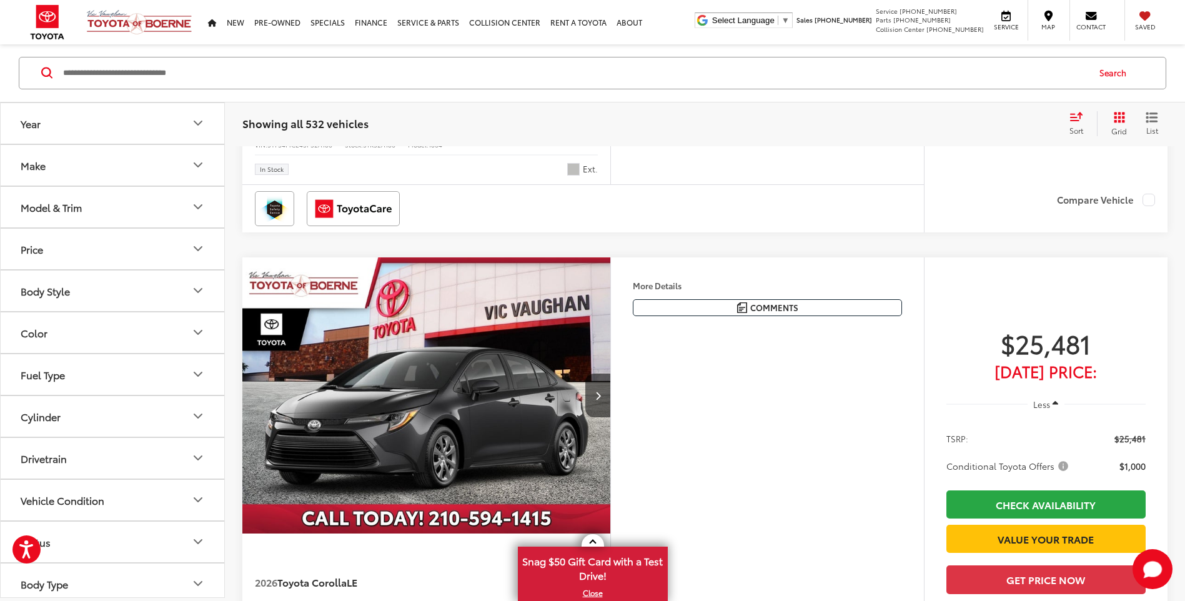
scroll to position [2186, 0]
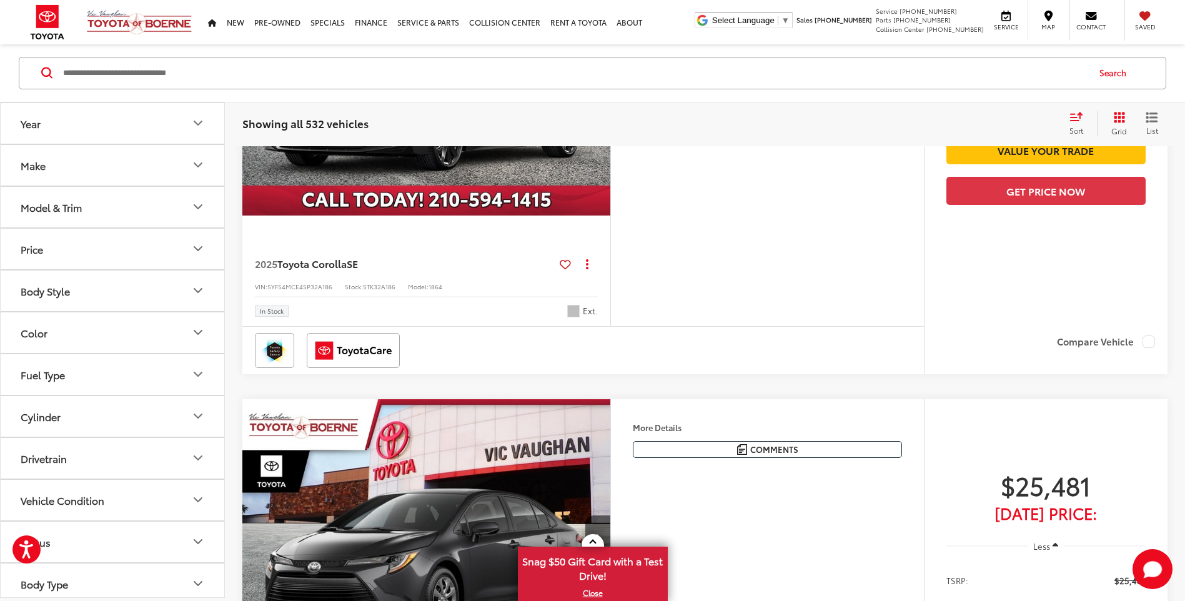
click at [297, 75] on input "Search by Make, Model, or Keyword" at bounding box center [575, 73] width 1026 height 30
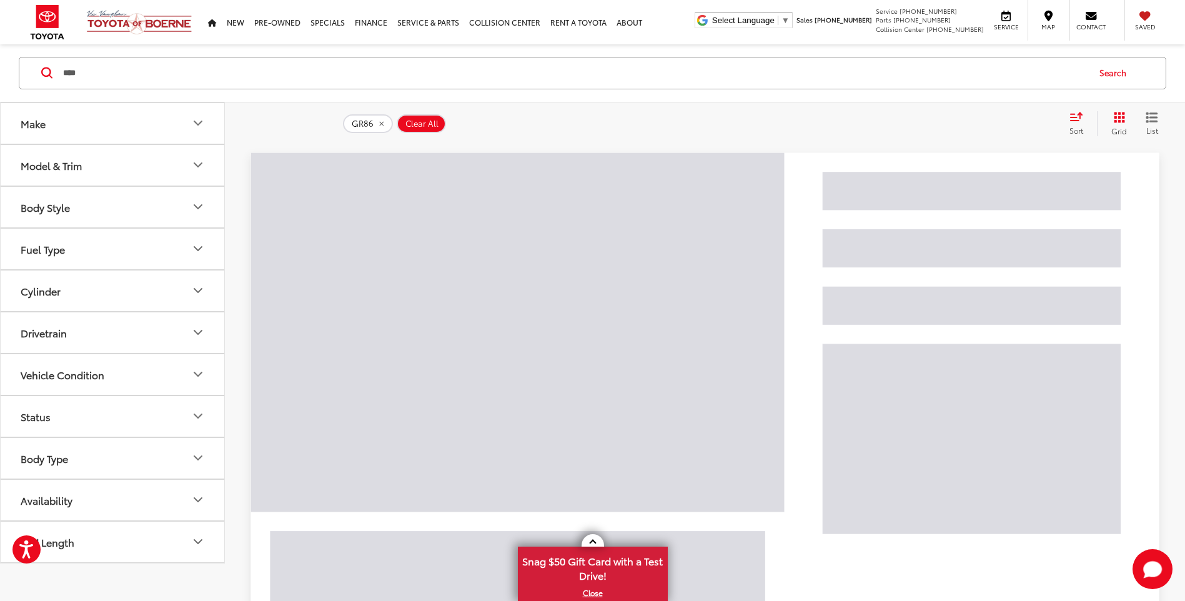
scroll to position [19, 0]
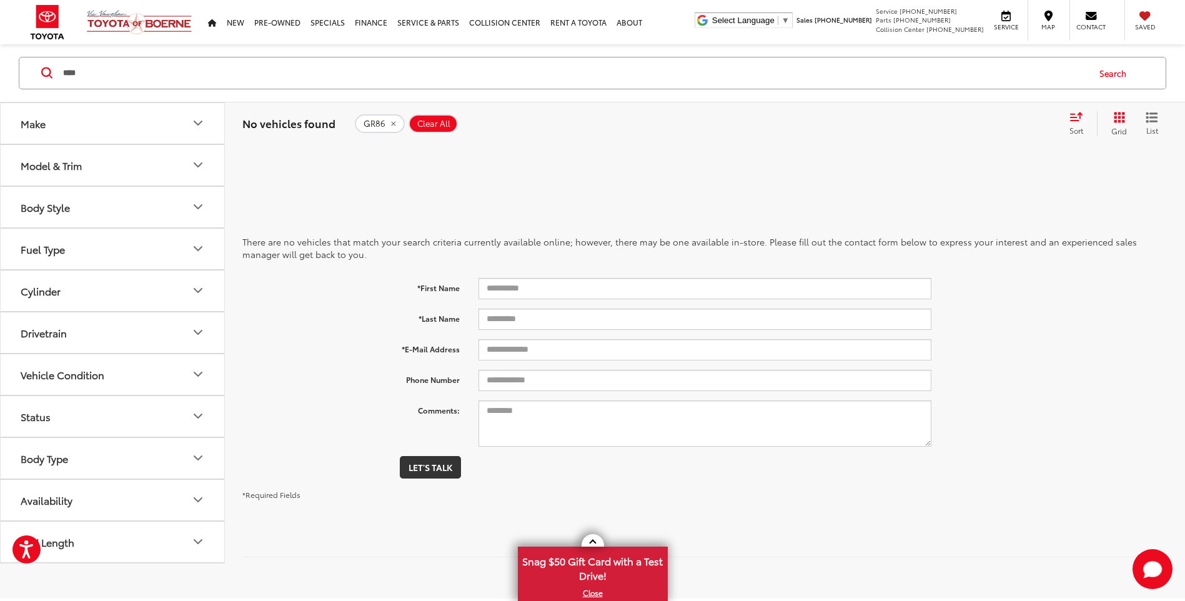
click at [262, 62] on input "****" at bounding box center [575, 73] width 1026 height 30
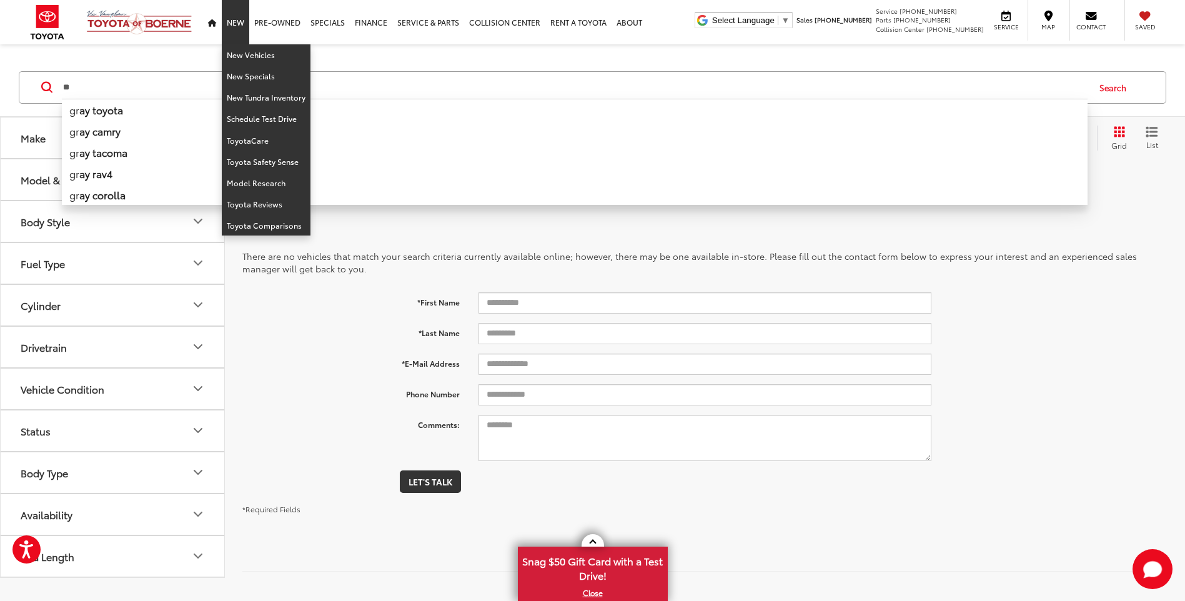
scroll to position [0, 0]
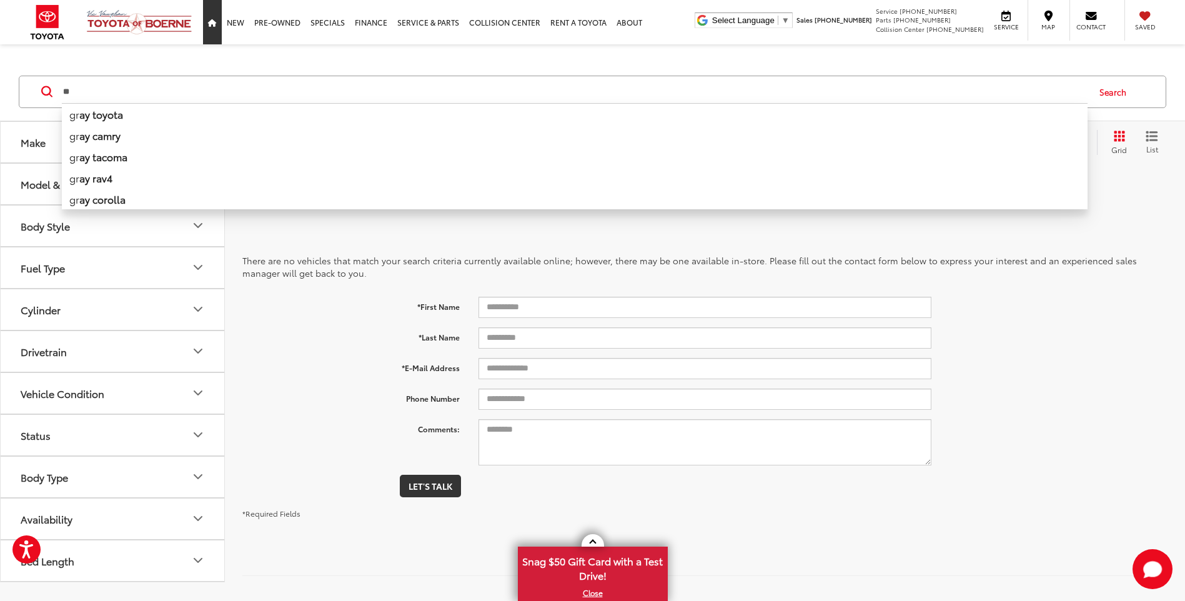
type input "*"
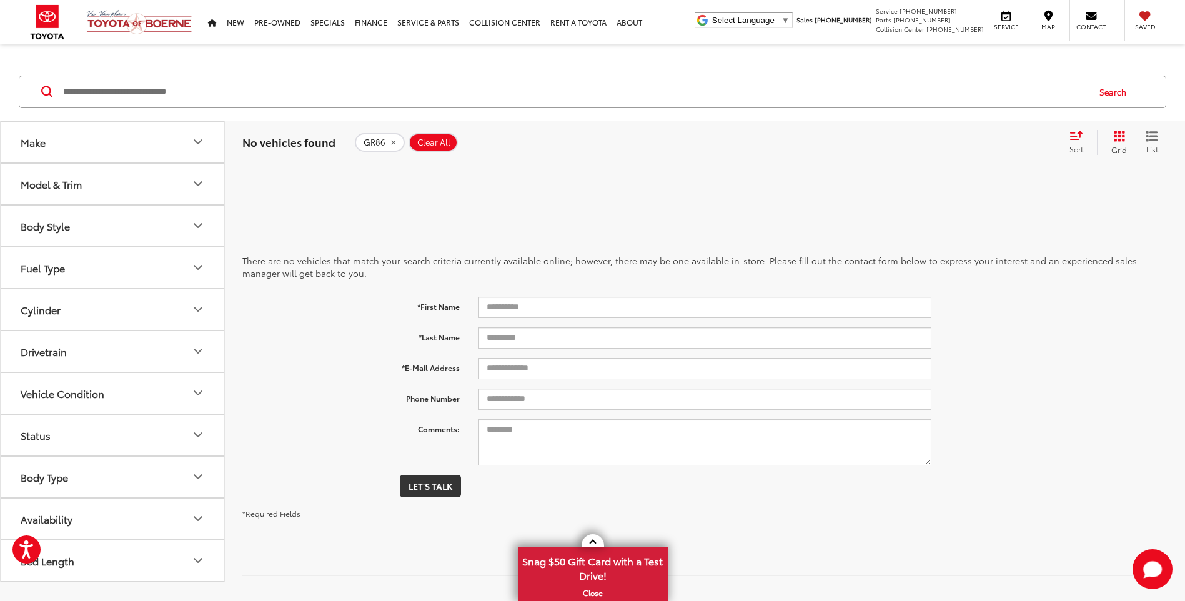
click at [187, 101] on input "Search by Make, Model, or Keyword" at bounding box center [575, 92] width 1026 height 30
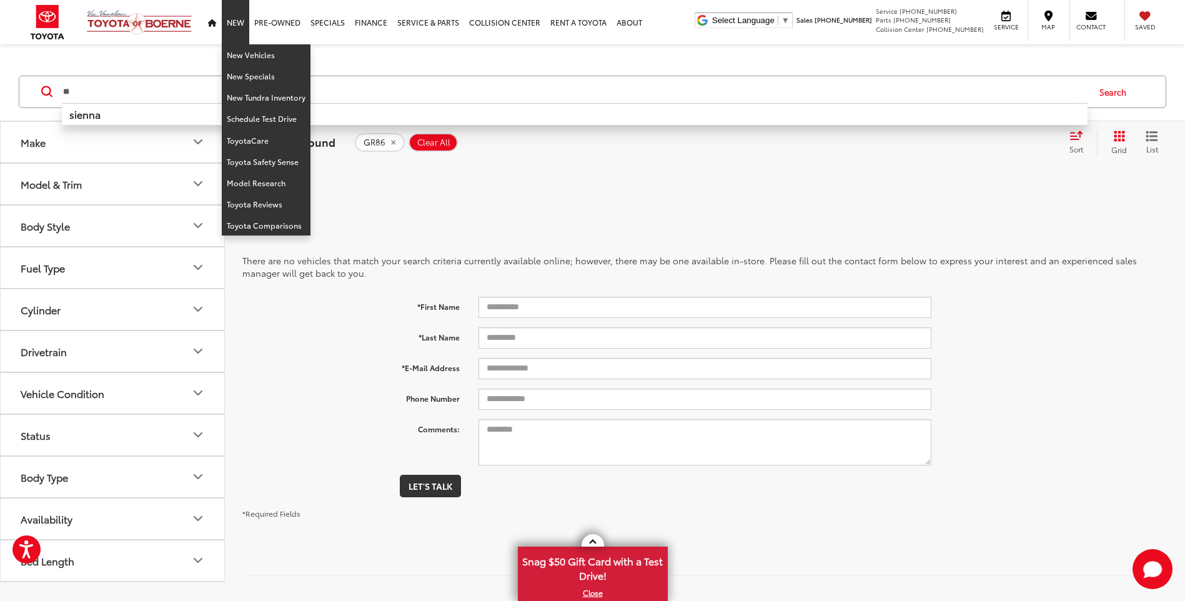
type input "*"
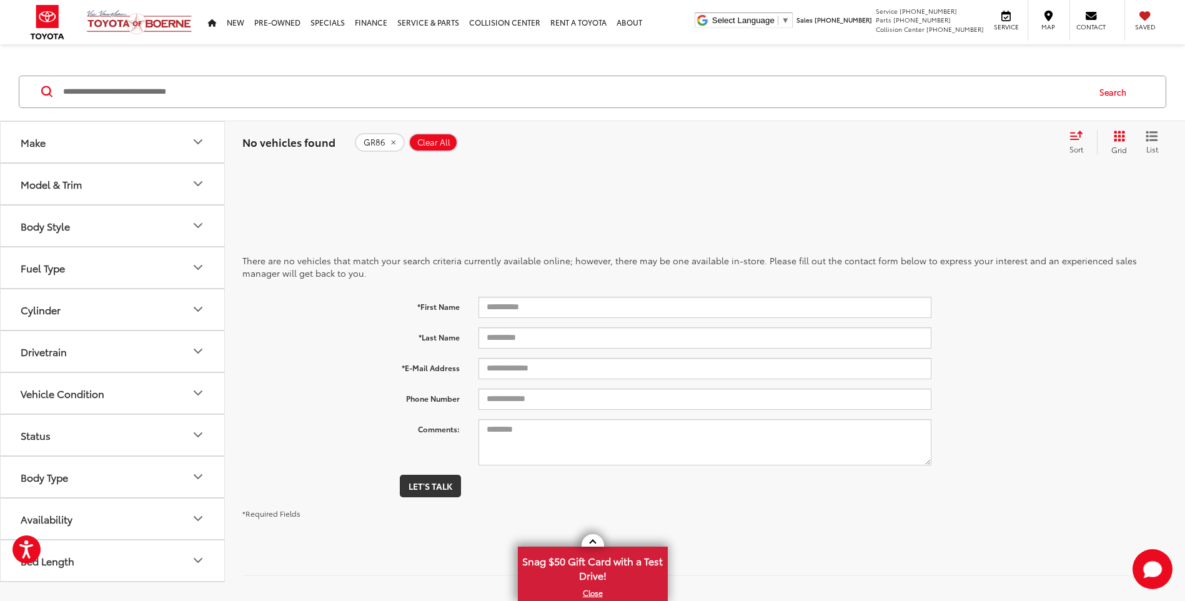
click at [193, 354] on icon "Drivetrain" at bounding box center [198, 351] width 15 height 15
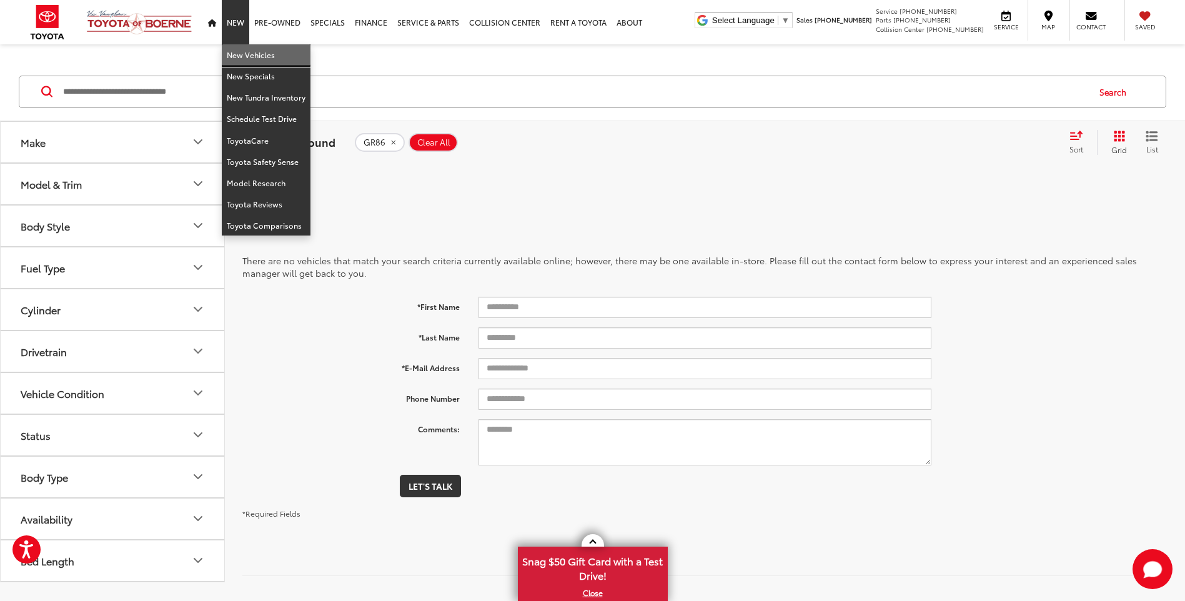
drag, startPoint x: 235, startPoint y: 46, endPoint x: 288, endPoint y: 177, distance: 141.9
click at [235, 46] on link "New Vehicles" at bounding box center [266, 54] width 89 height 21
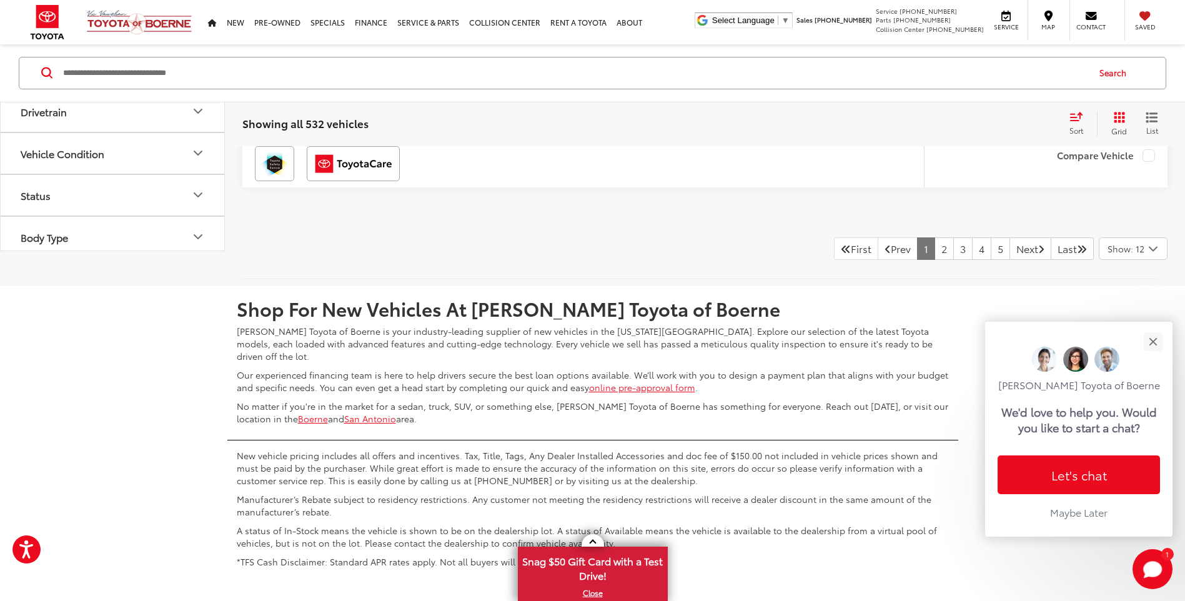
scroll to position [5578, 0]
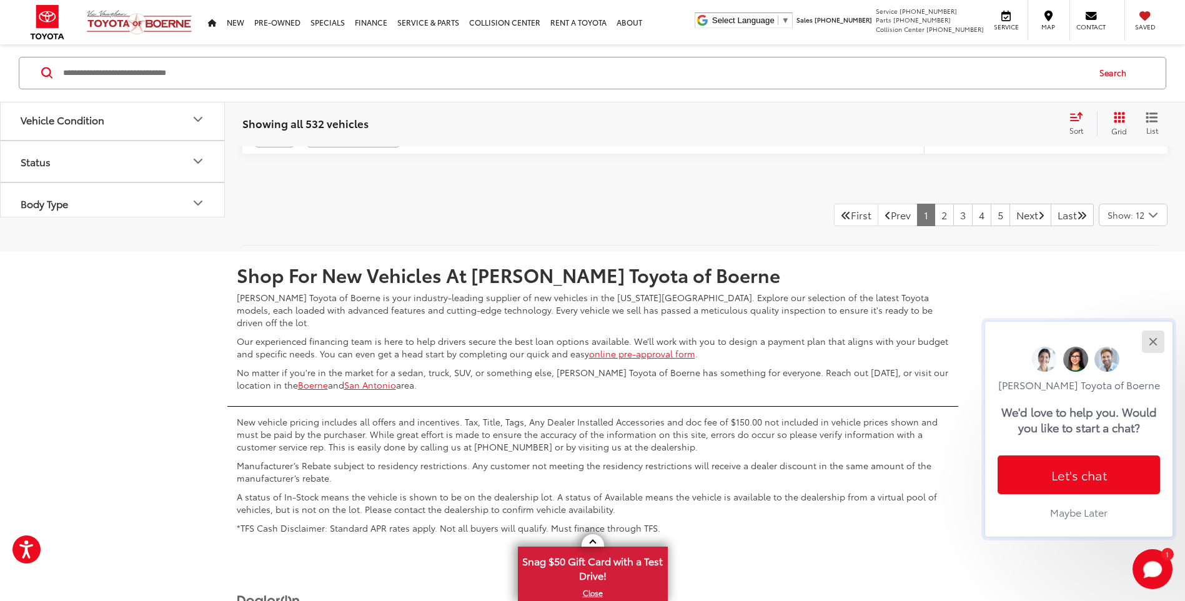
click at [1157, 340] on button "Close" at bounding box center [1152, 341] width 27 height 27
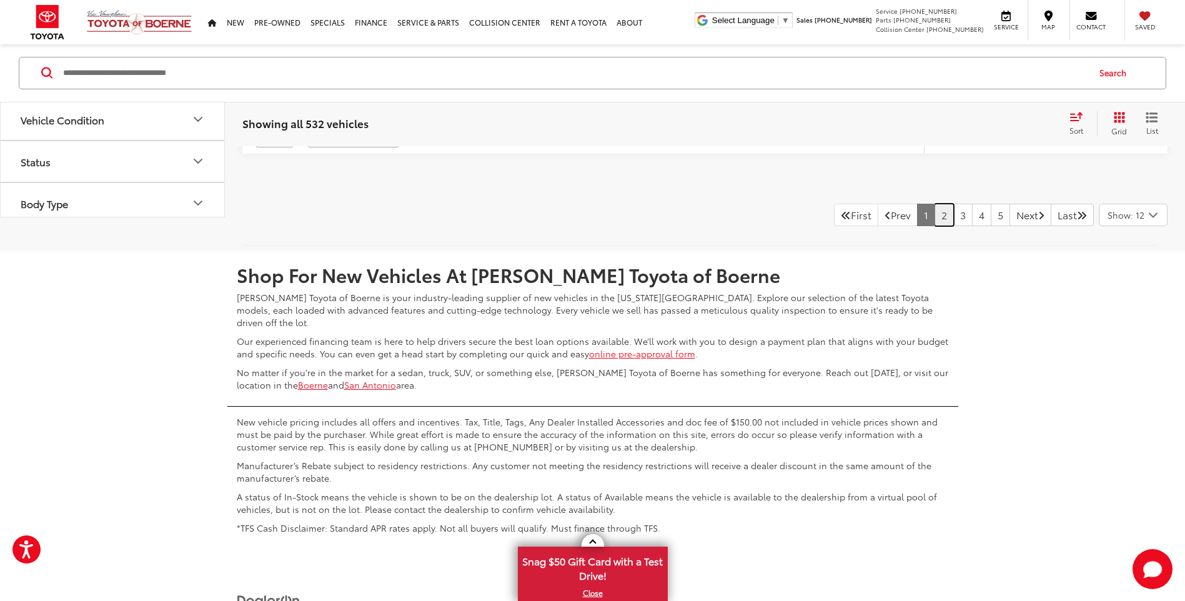
click at [934, 226] on link "2" at bounding box center [943, 215] width 19 height 22
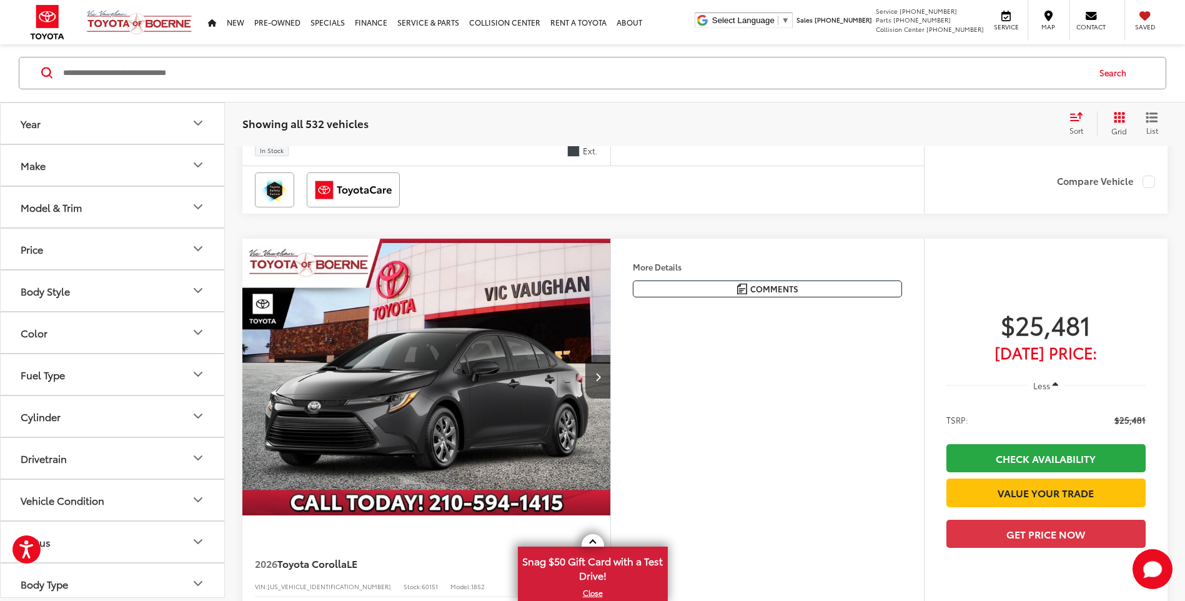
scroll to position [512, 0]
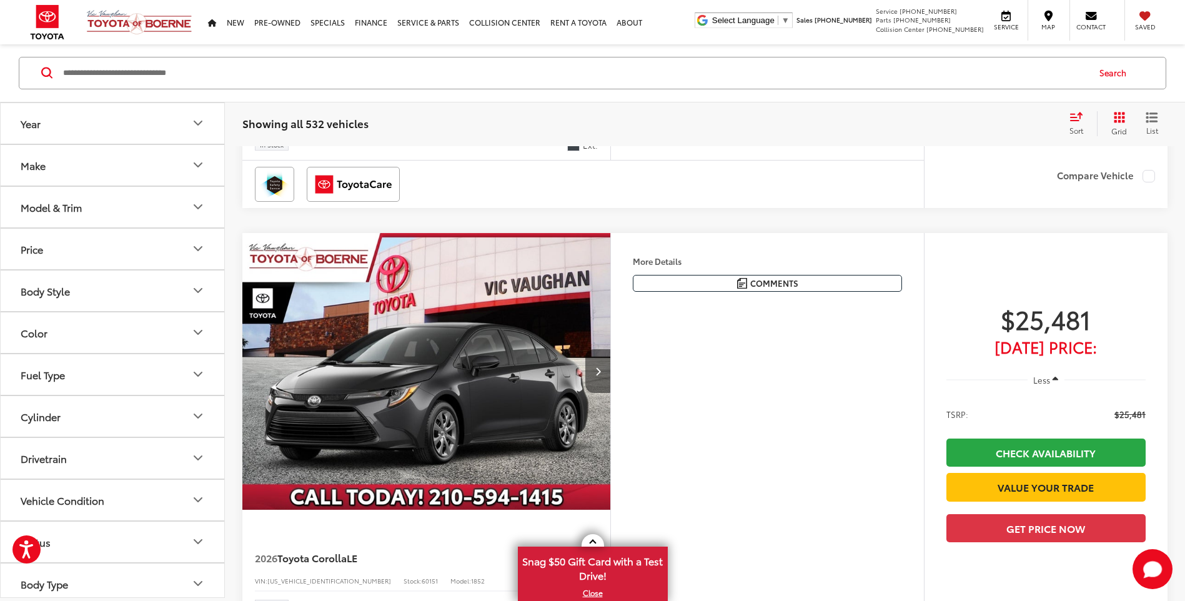
click at [602, 364] on button "Next image" at bounding box center [597, 371] width 25 height 44
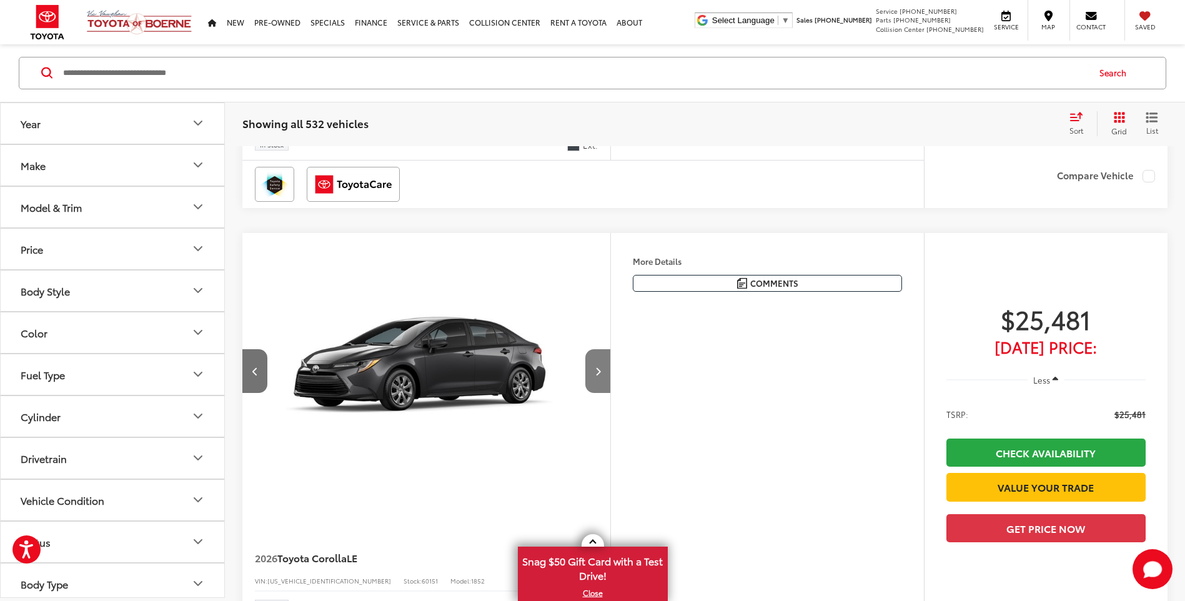
click at [602, 364] on button "Next image" at bounding box center [597, 371] width 25 height 44
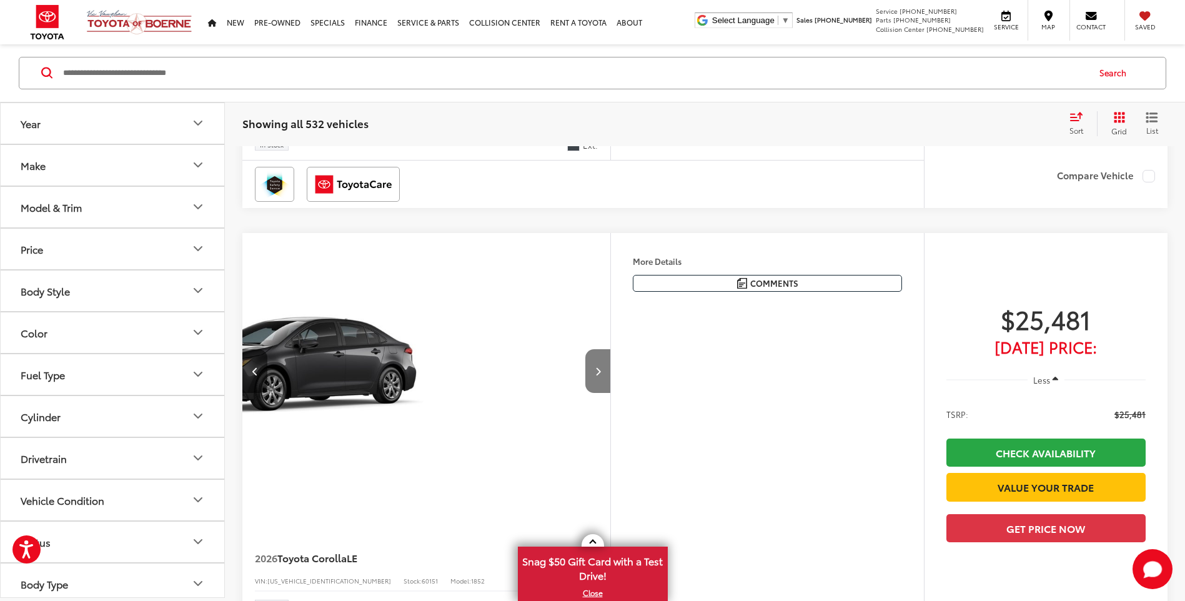
click at [602, 364] on button "Next image" at bounding box center [597, 371] width 25 height 44
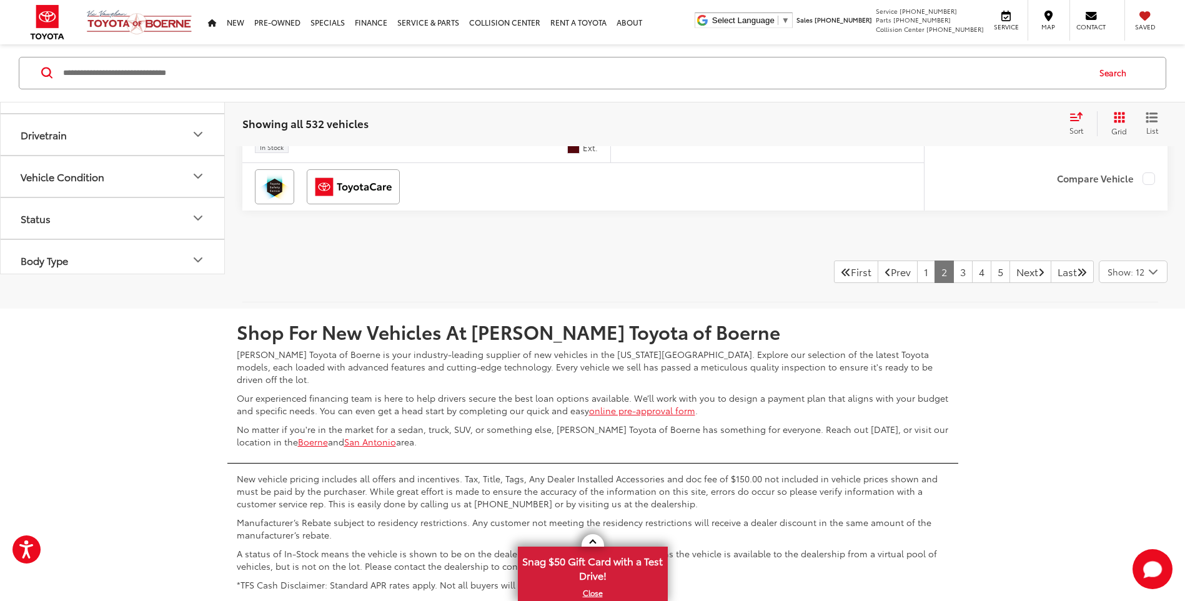
scroll to position [5634, 0]
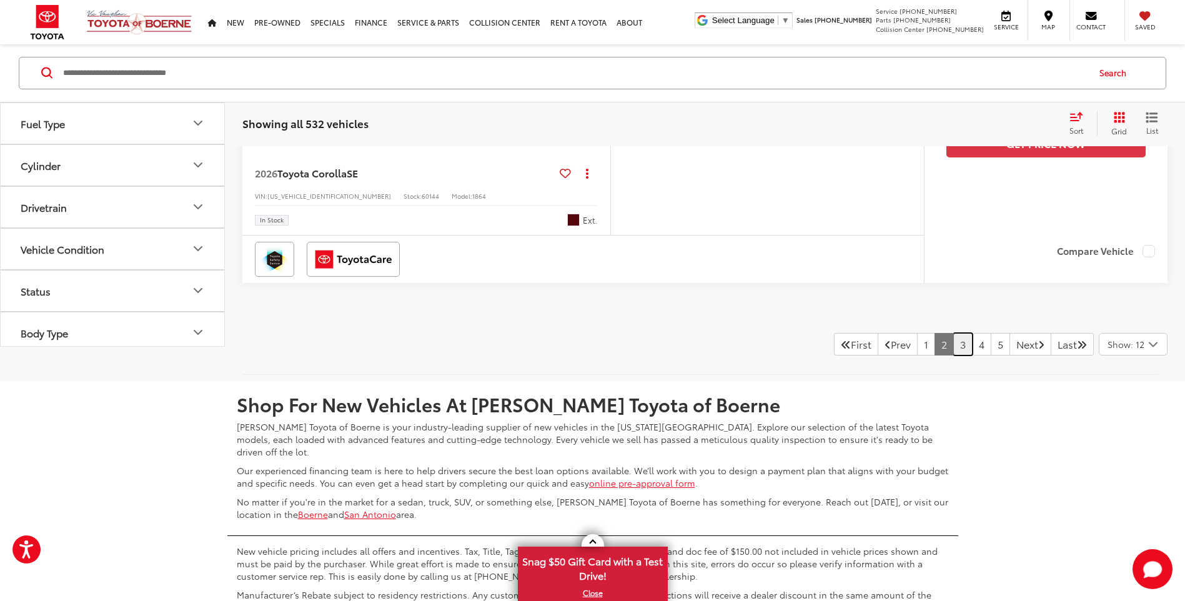
click at [953, 355] on link "3" at bounding box center [962, 344] width 19 height 22
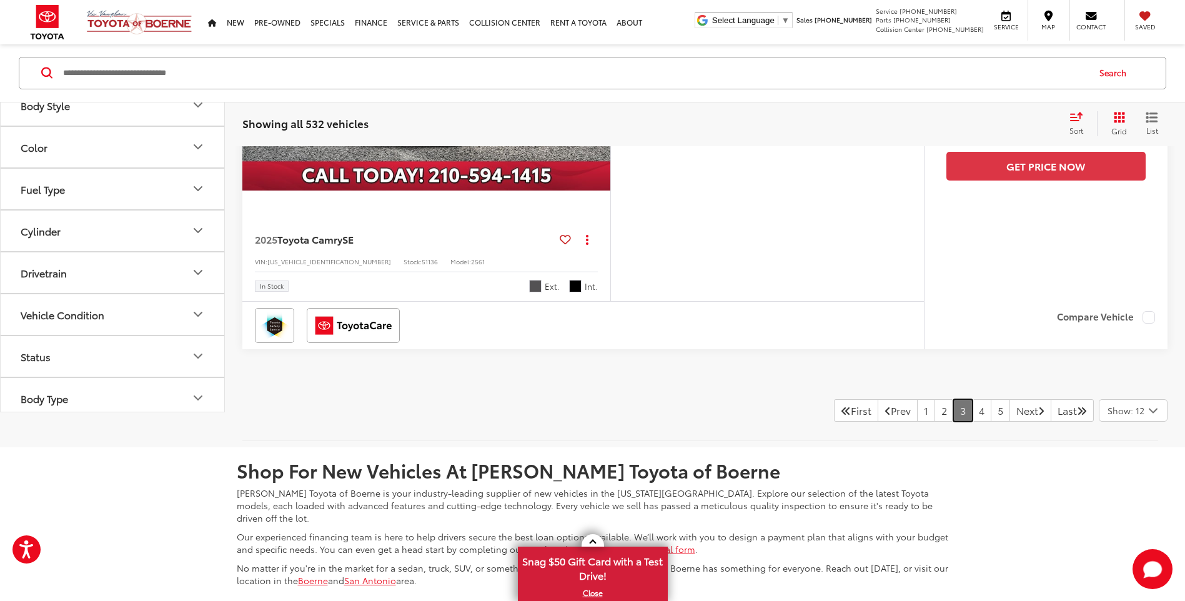
scroll to position [5759, 0]
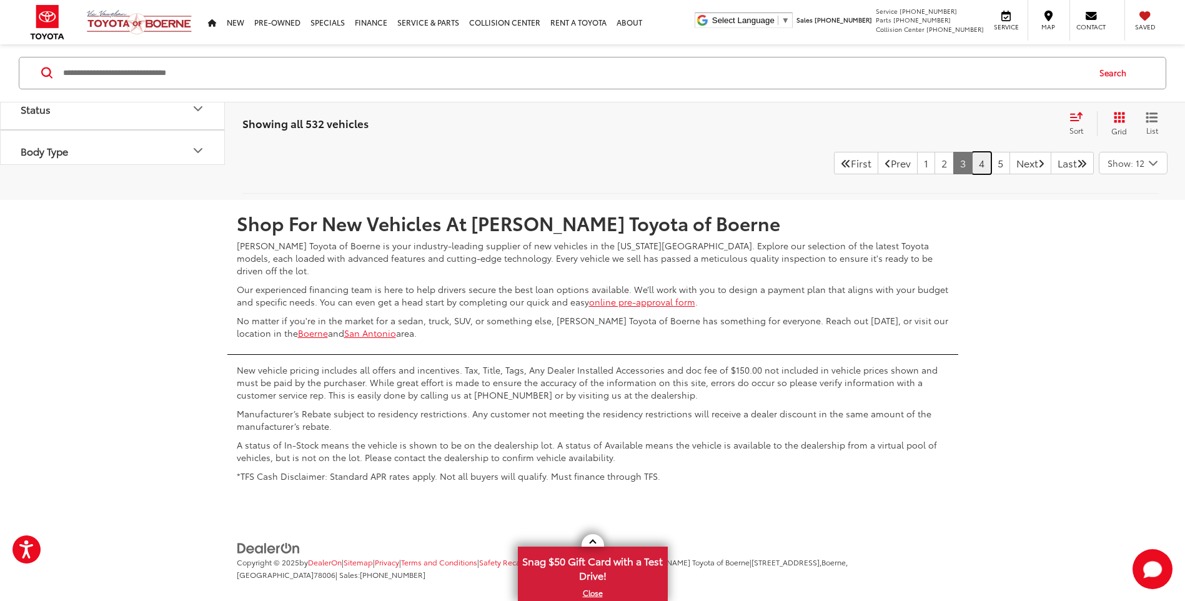
click at [972, 174] on link "4" at bounding box center [981, 163] width 19 height 22
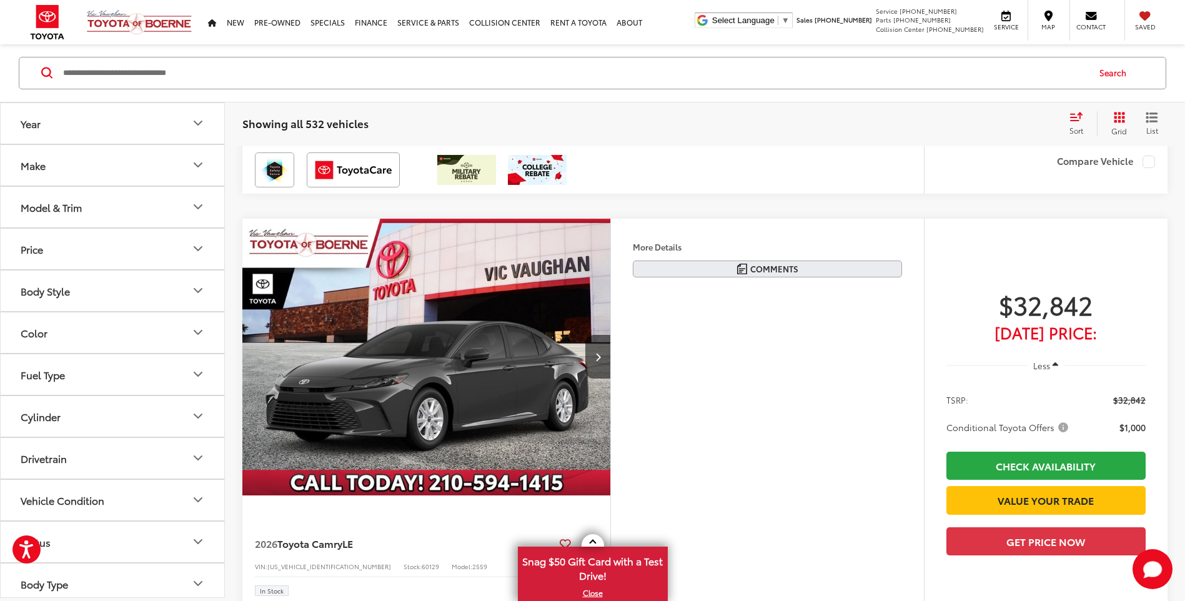
scroll to position [512, 0]
